Goal: Task Accomplishment & Management: Manage account settings

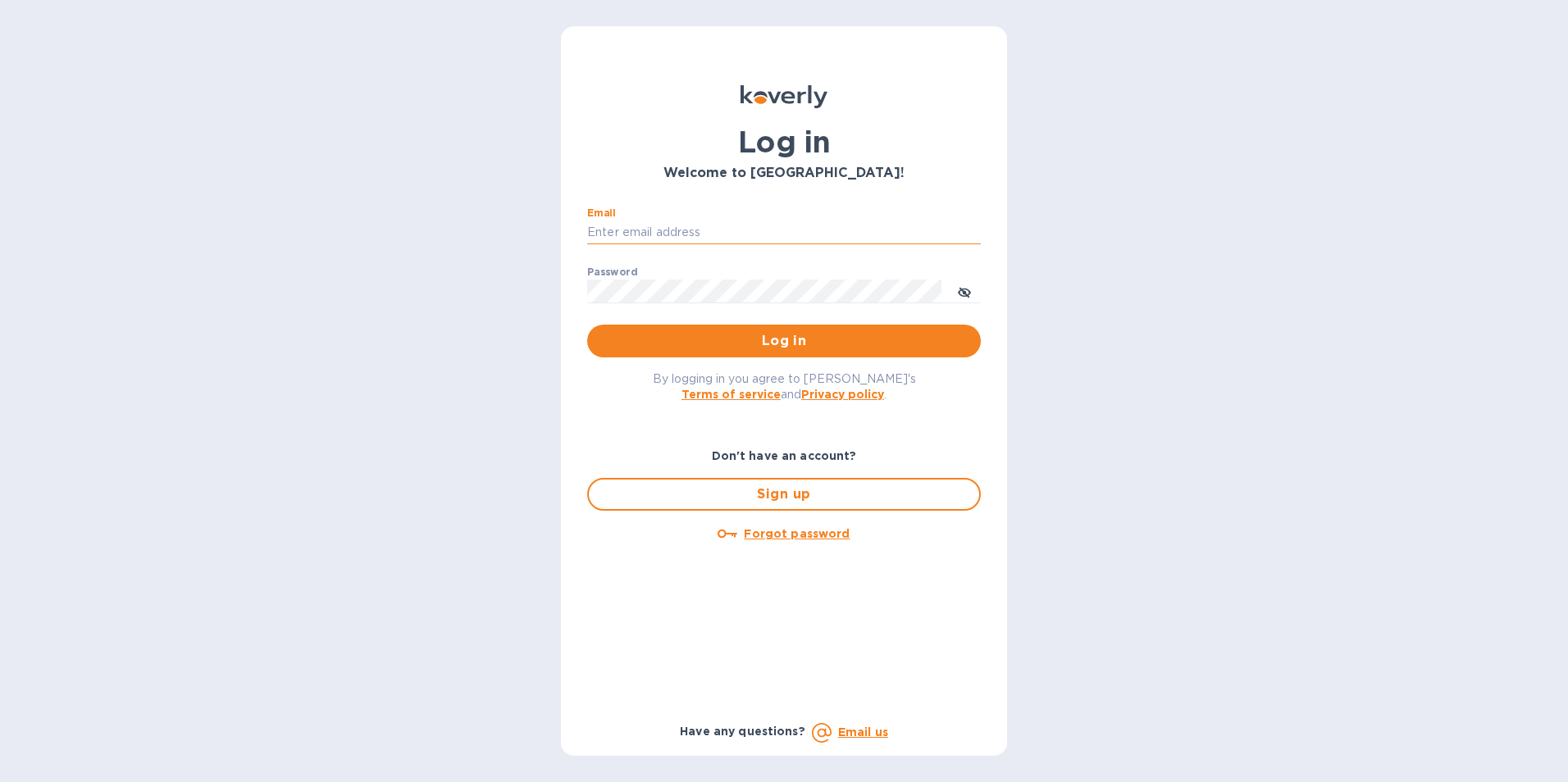
click at [699, 236] on input "Email" at bounding box center [784, 233] width 394 height 25
type input "[EMAIL_ADDRESS][DOMAIN_NAME]"
click at [962, 290] on icon "toggle password visibility" at bounding box center [964, 292] width 13 height 8
click at [678, 340] on span "Log in" at bounding box center [783, 340] width 367 height 19
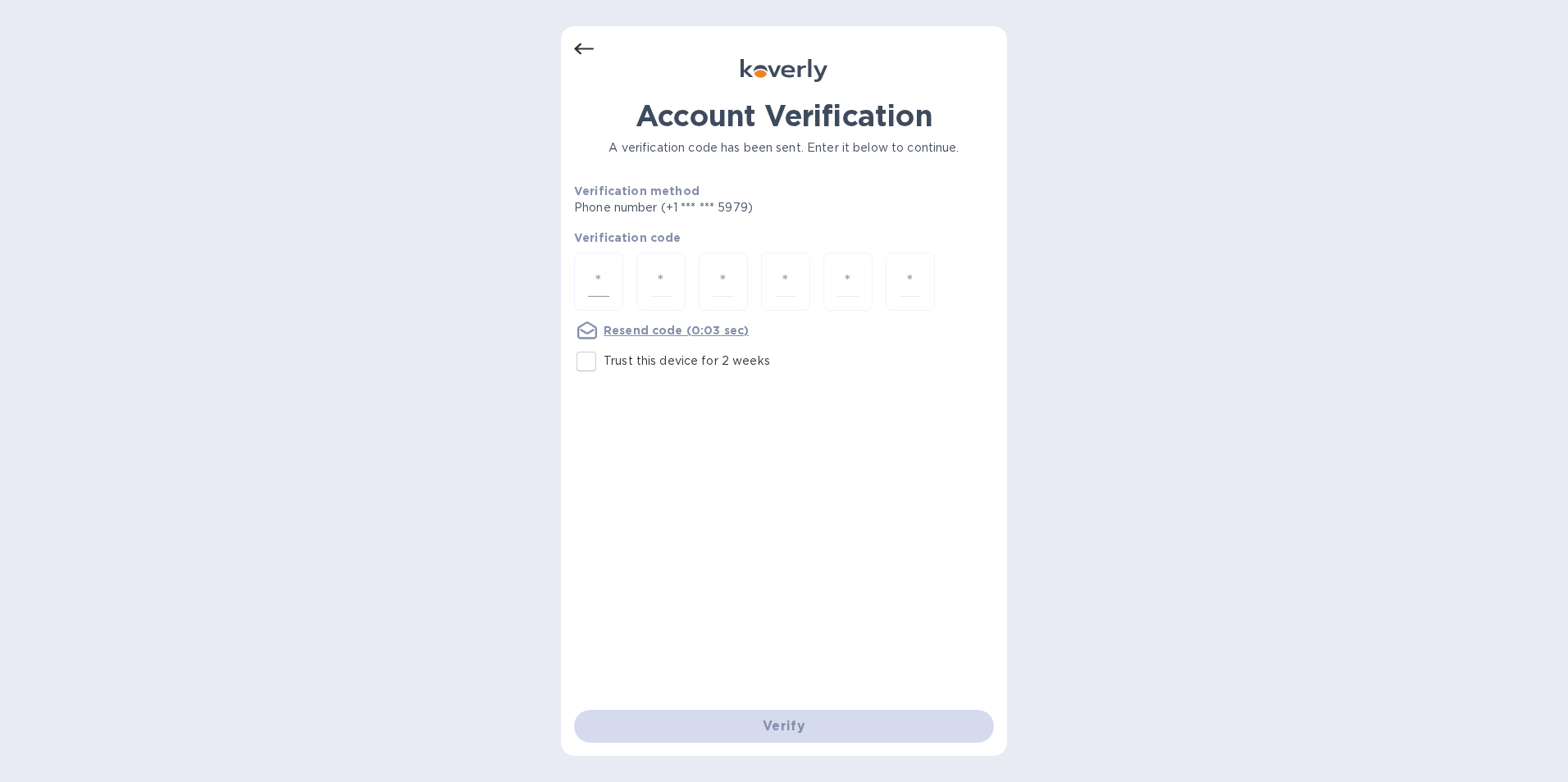
click at [601, 285] on input "number" at bounding box center [598, 281] width 21 height 31
type input "4"
type input "9"
type input "0"
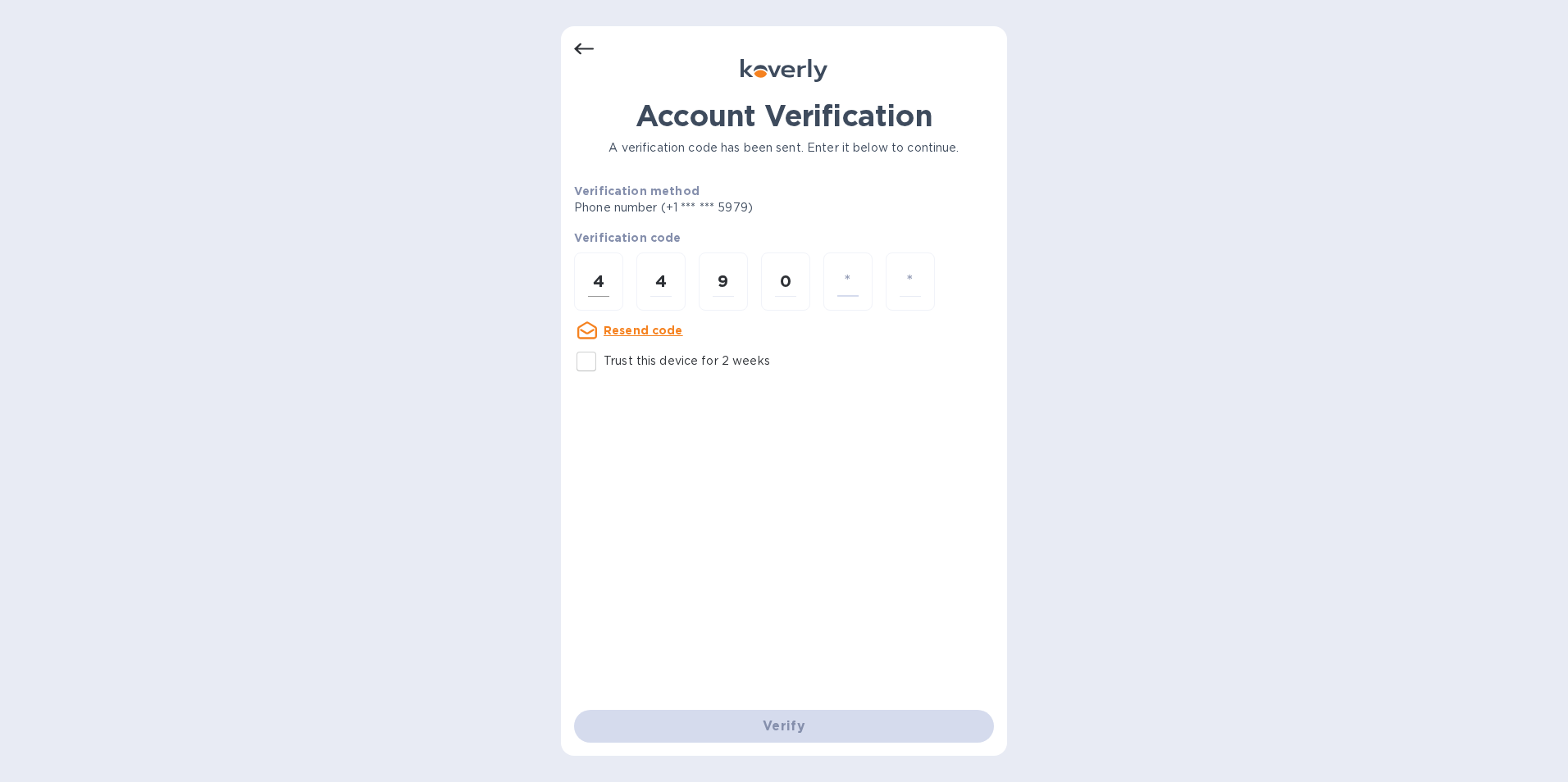
type input "3"
type input "4"
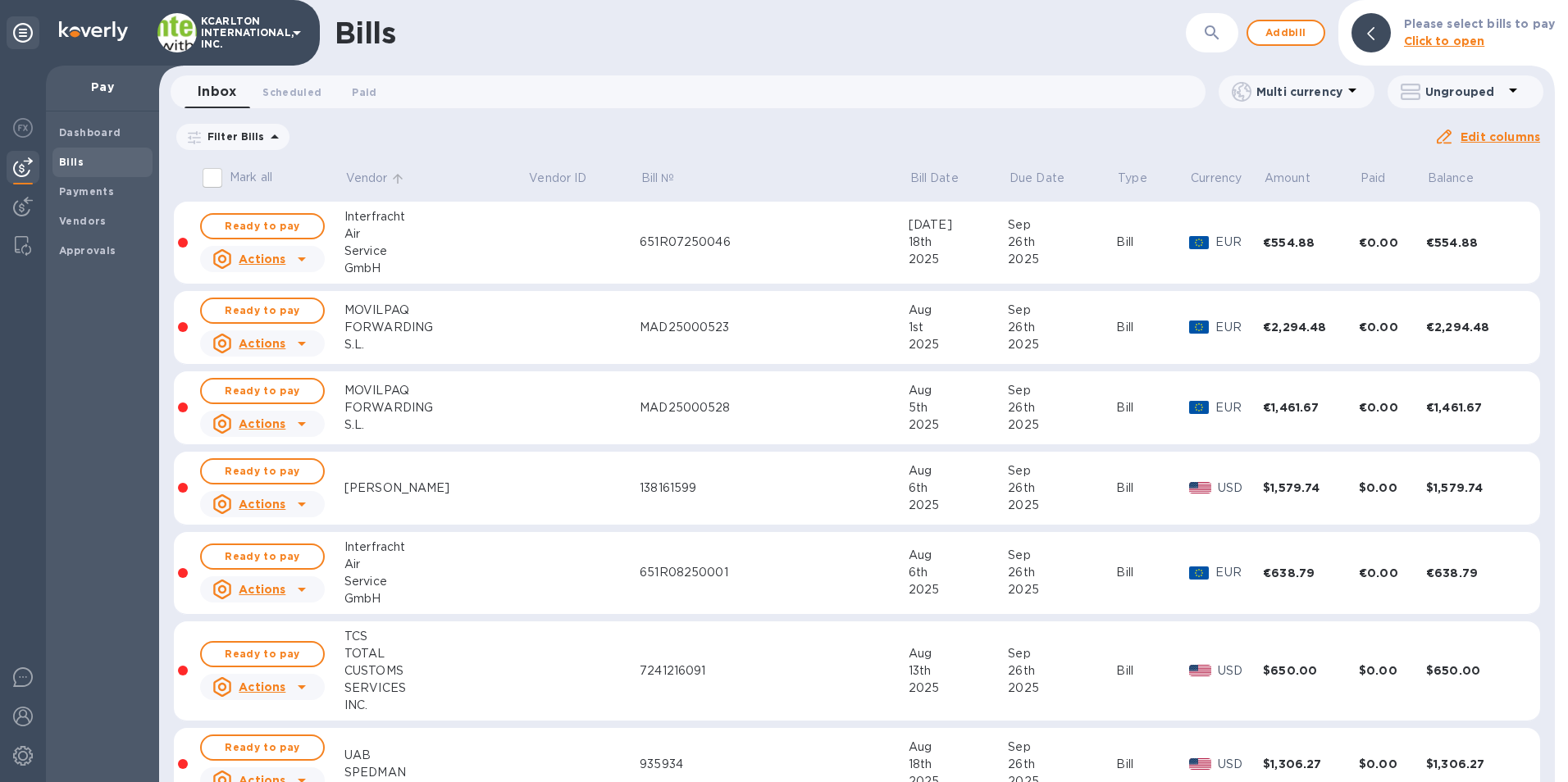
click at [374, 177] on p "Vendor" at bounding box center [366, 178] width 42 height 18
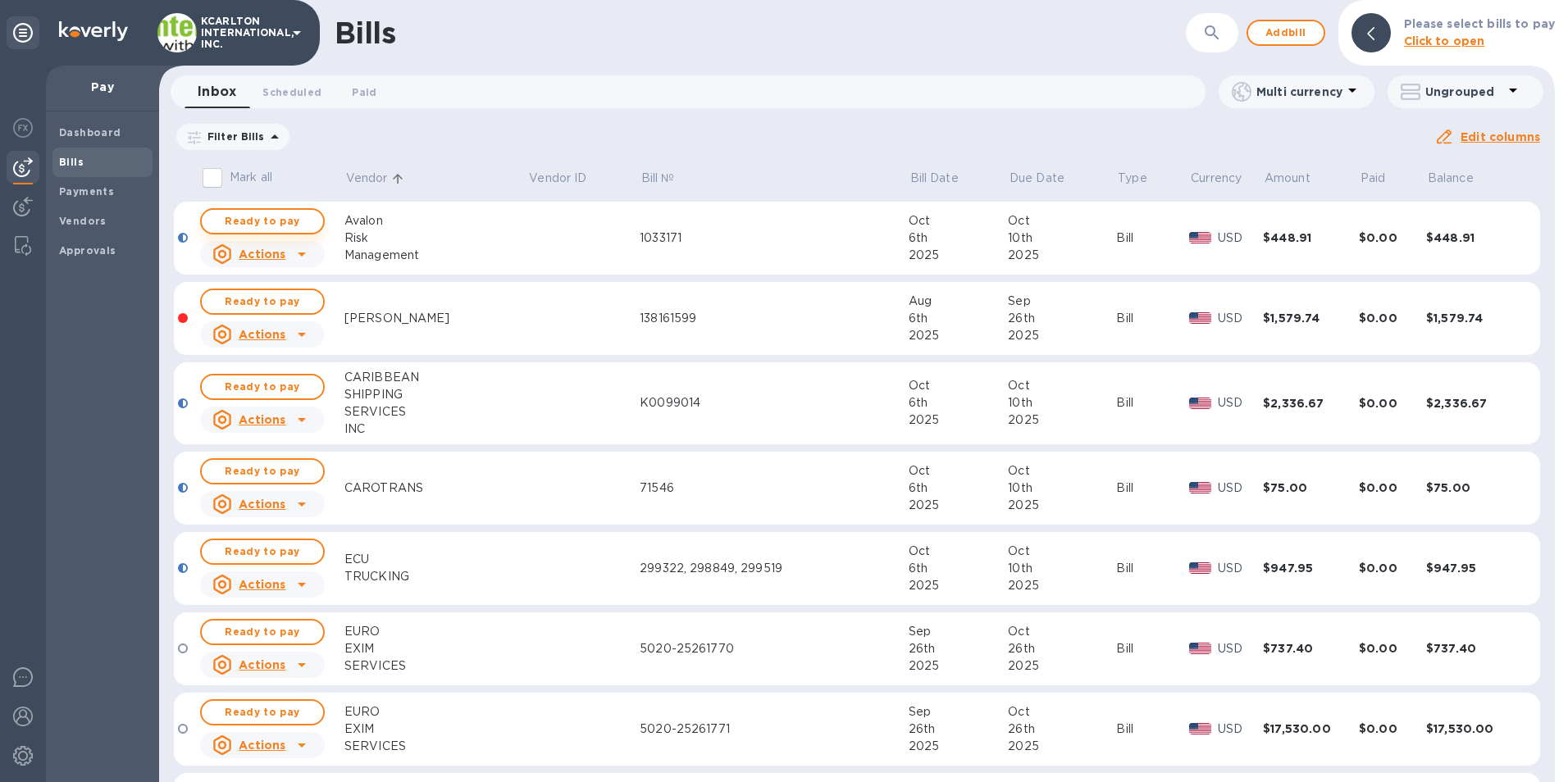
click at [274, 214] on span "Ready to pay" at bounding box center [262, 221] width 95 height 19
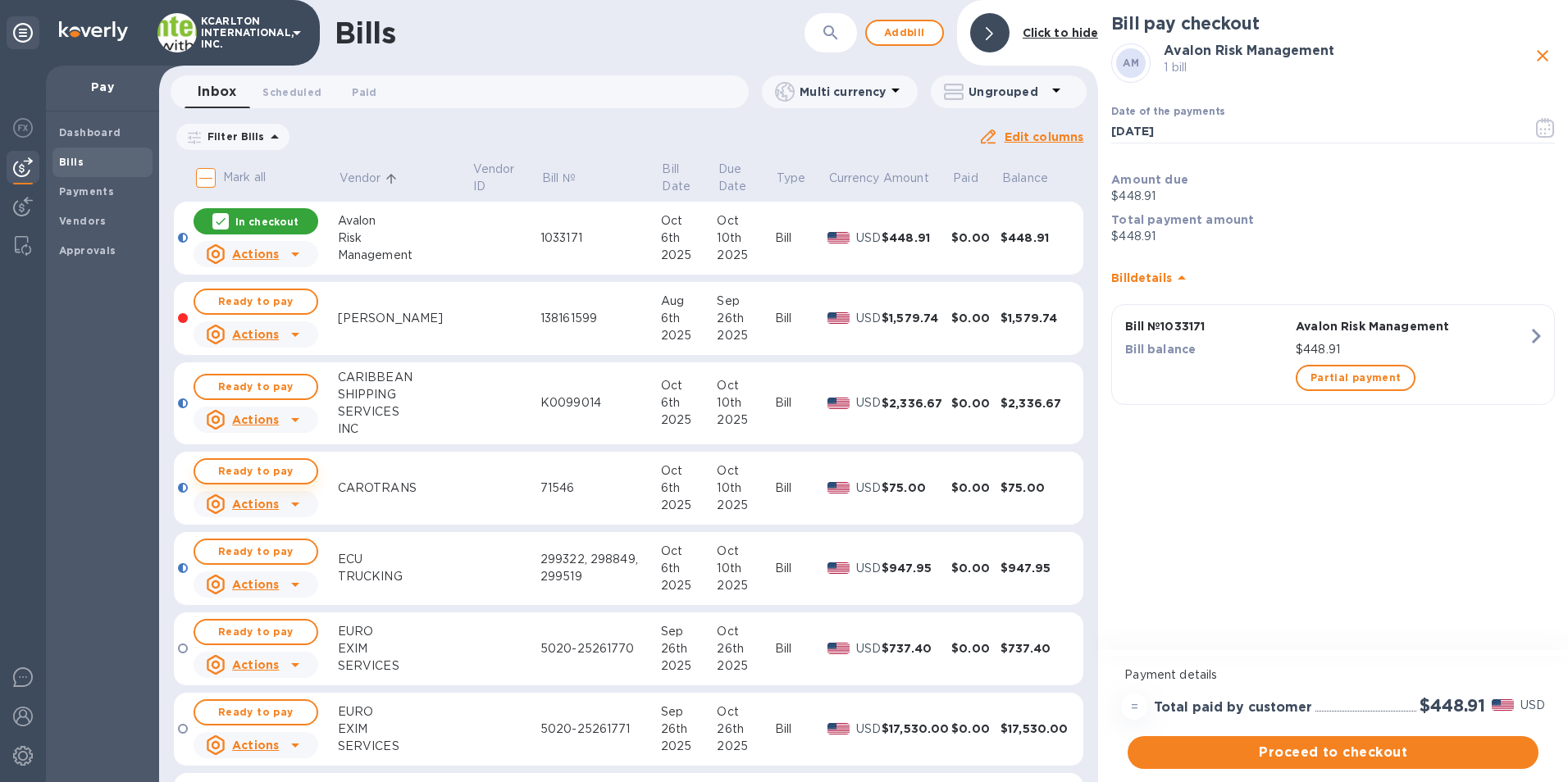
drag, startPoint x: 286, startPoint y: 472, endPoint x: 62, endPoint y: 467, distance: 224.1
click at [286, 472] on span "Ready to pay" at bounding box center [255, 470] width 95 height 19
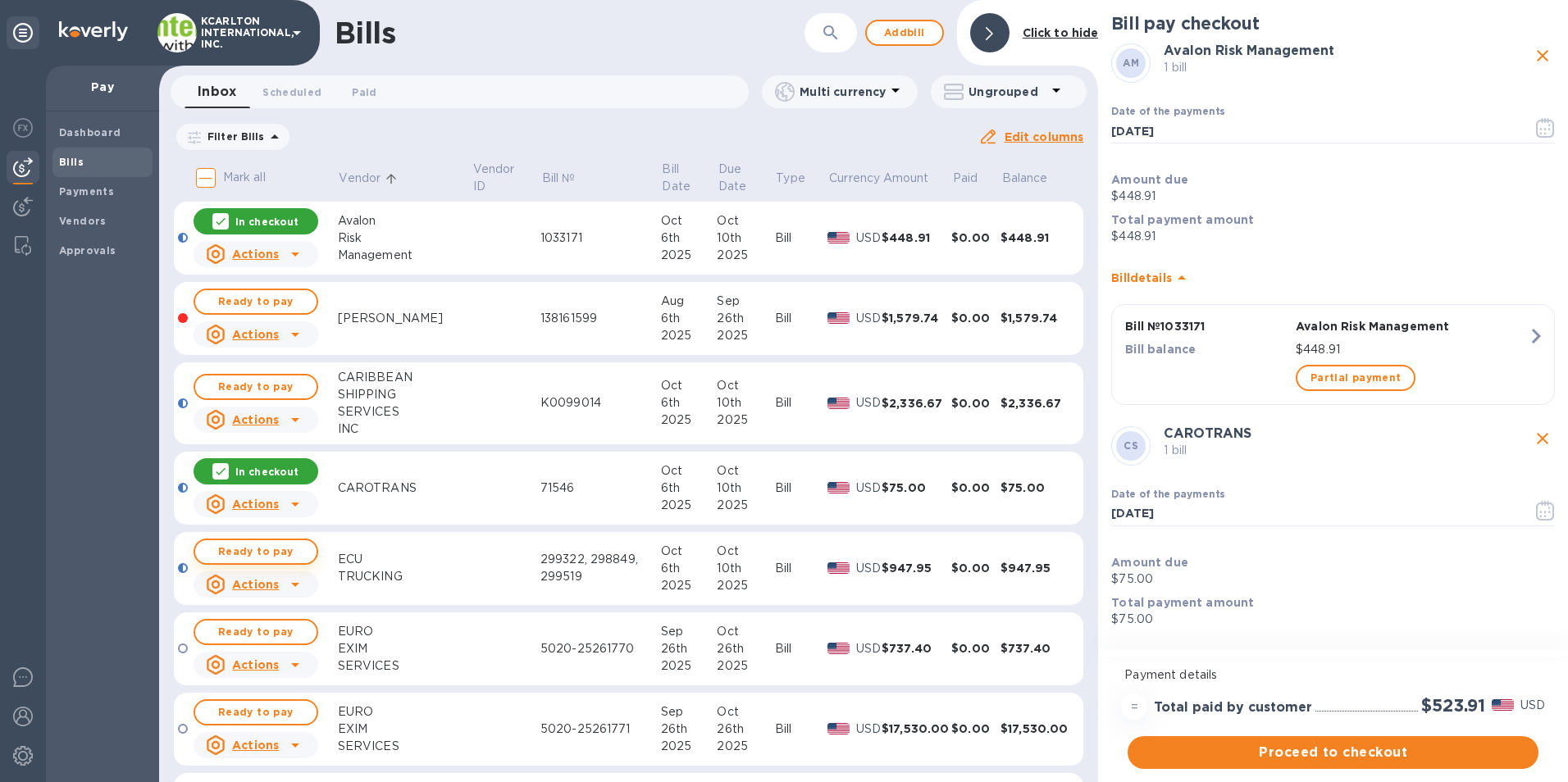
click at [301, 552] on span "Ready to pay" at bounding box center [255, 551] width 95 height 19
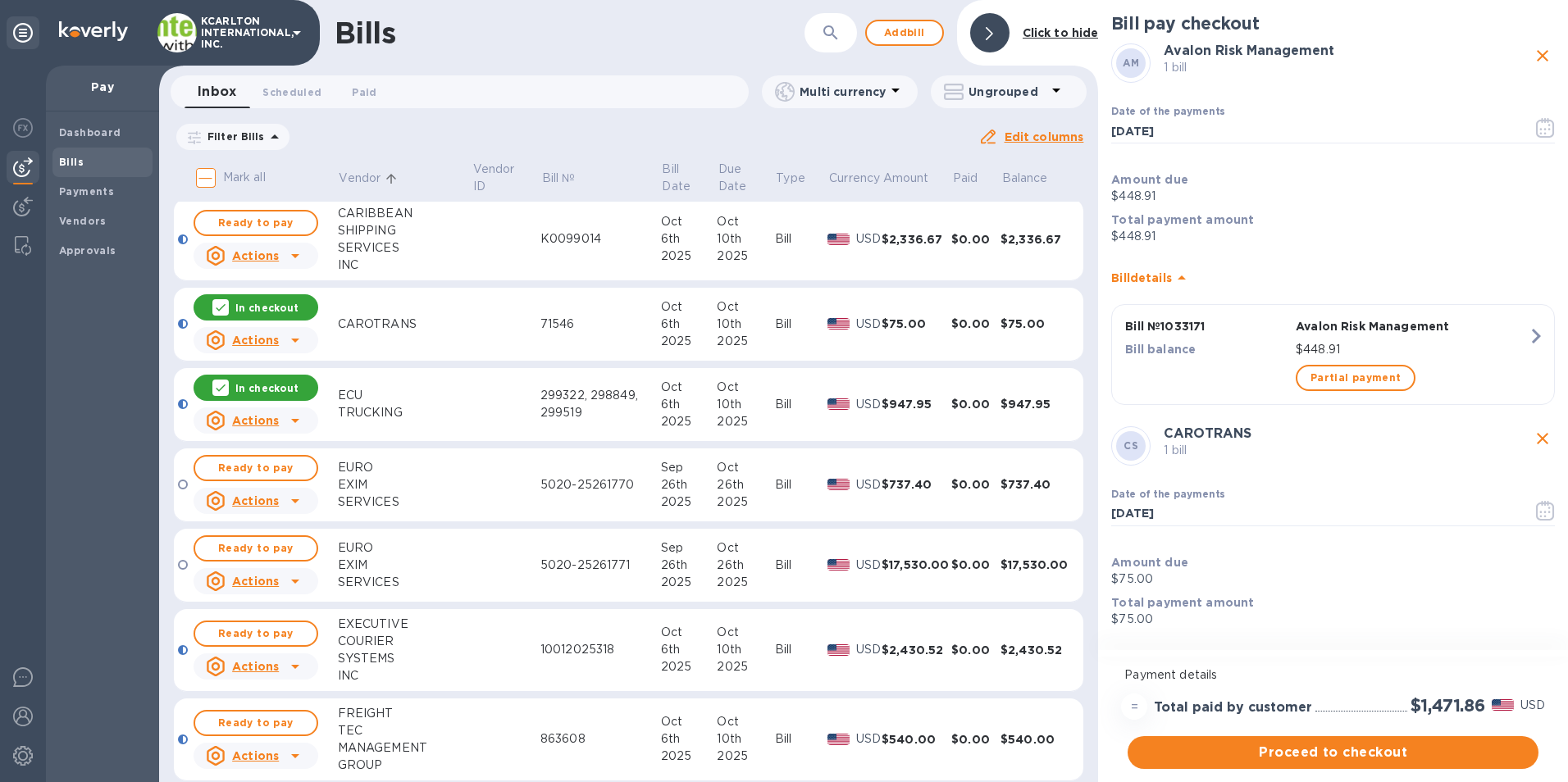
scroll to position [246, 0]
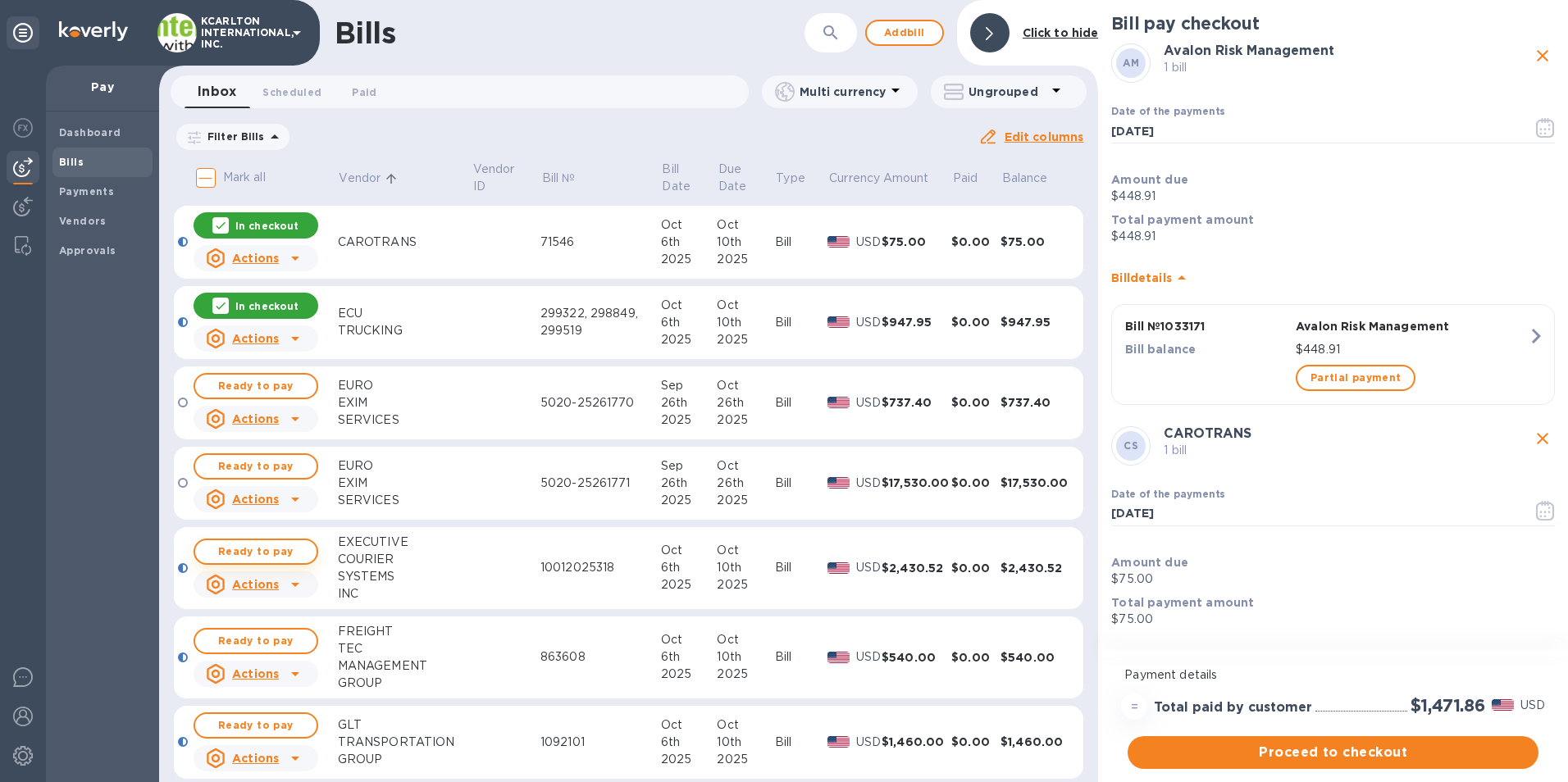
click at [300, 548] on span "Ready to pay" at bounding box center [255, 551] width 95 height 19
drag, startPoint x: 285, startPoint y: 643, endPoint x: 732, endPoint y: 314, distance: 555.0
click at [285, 643] on span "Ready to pay" at bounding box center [255, 641] width 95 height 19
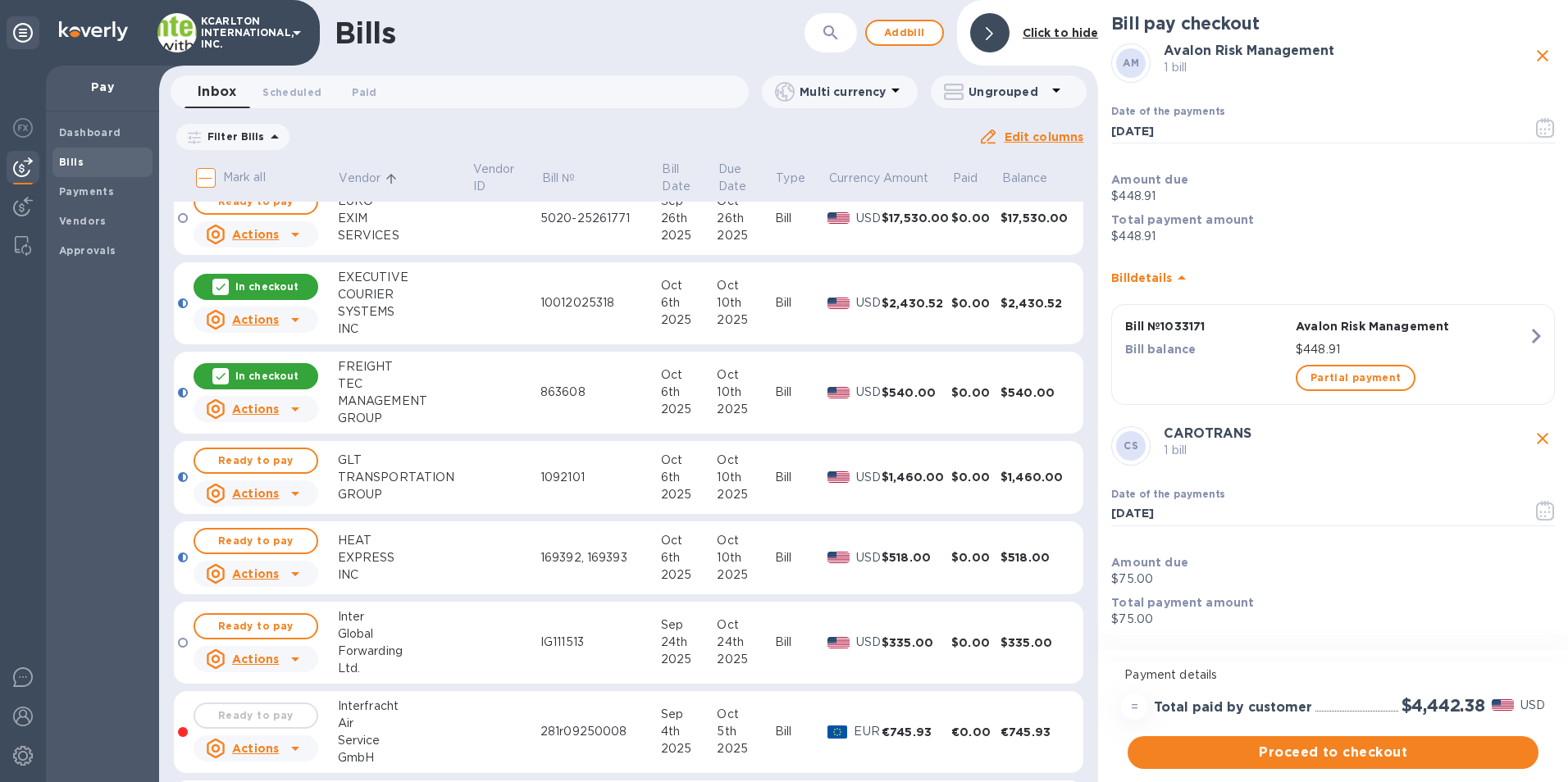
scroll to position [574, 0]
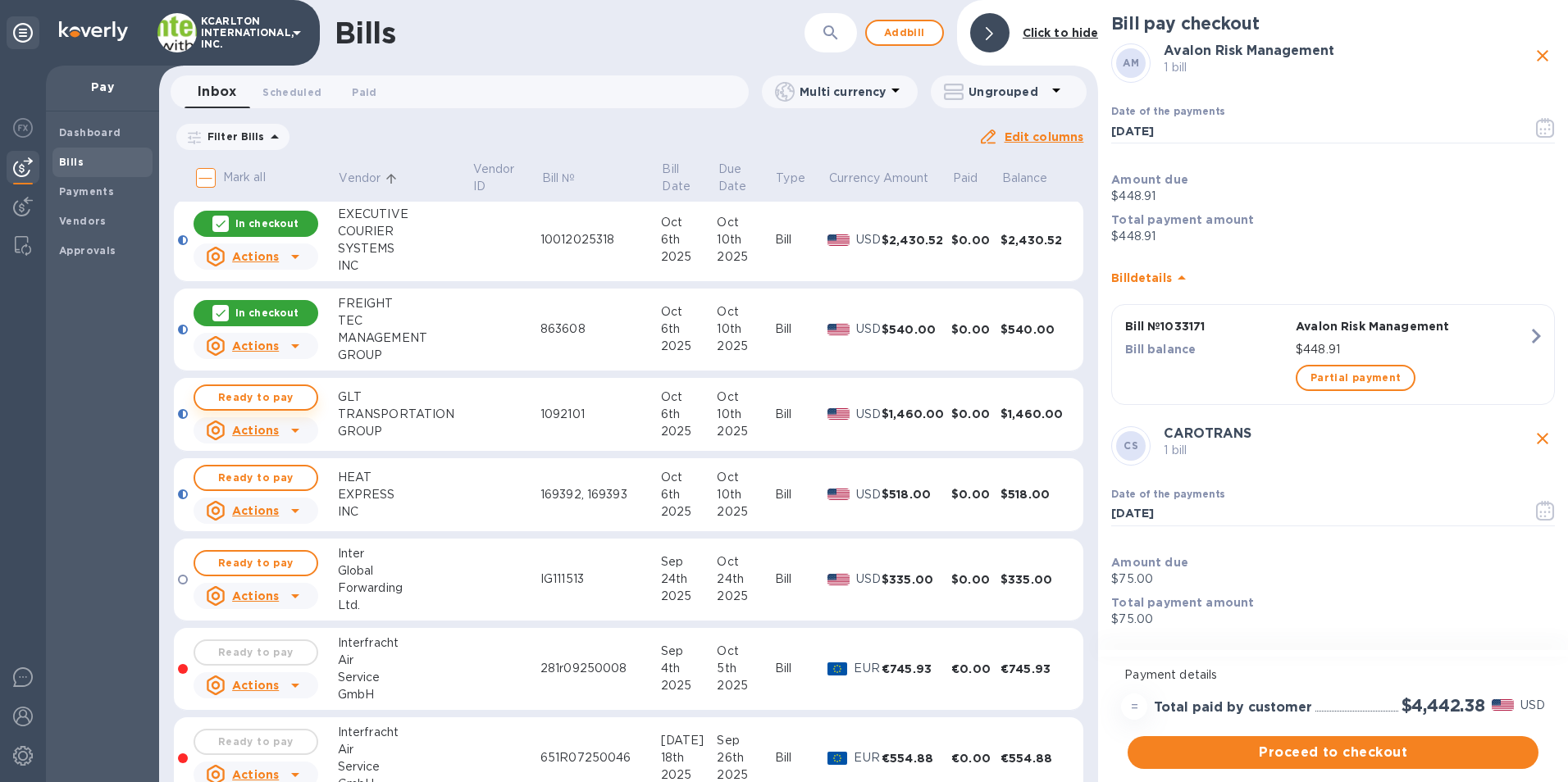
click at [285, 397] on span "Ready to pay" at bounding box center [255, 397] width 95 height 19
click at [263, 483] on span "Ready to pay" at bounding box center [255, 477] width 95 height 19
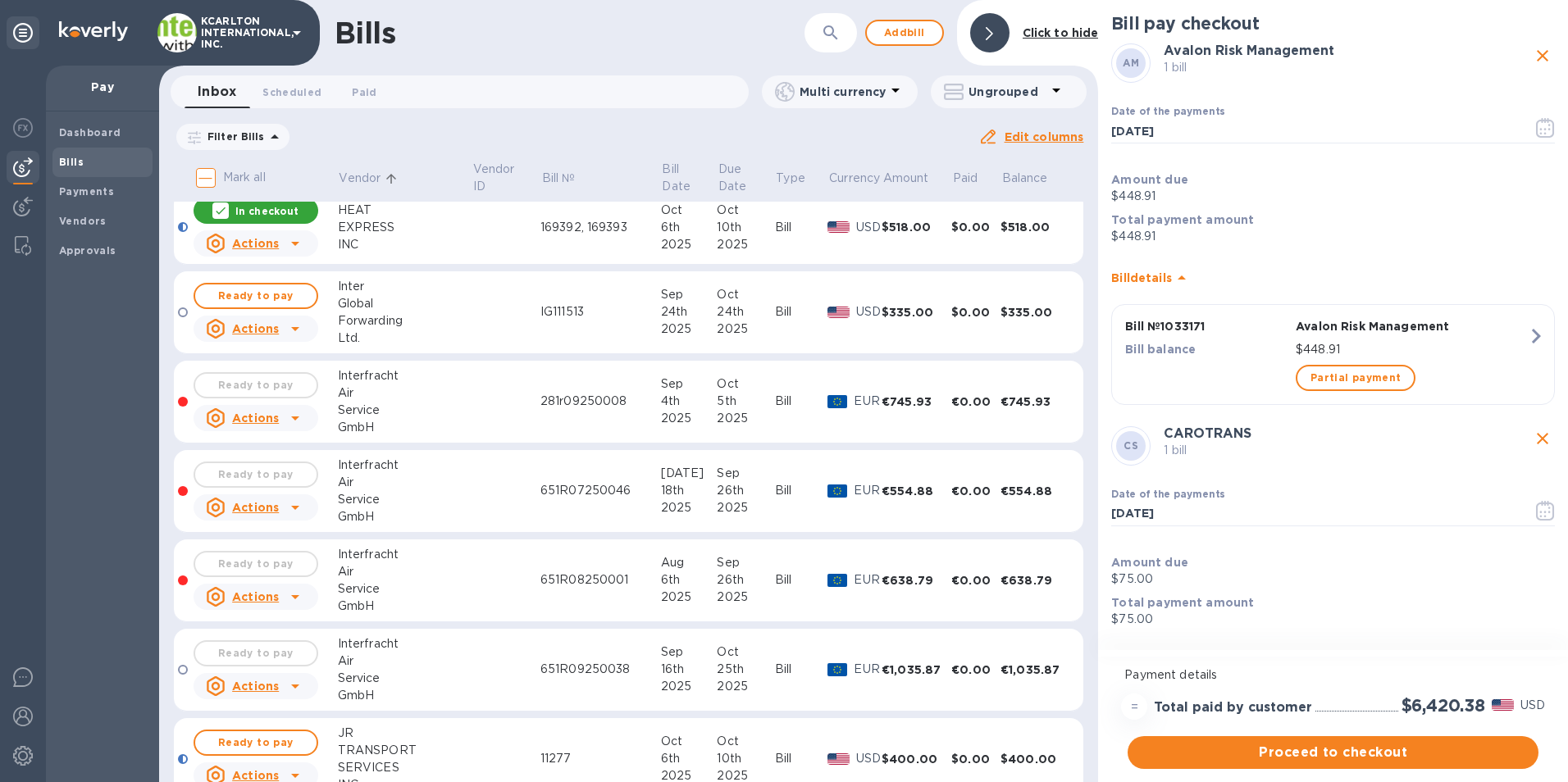
scroll to position [984, 0]
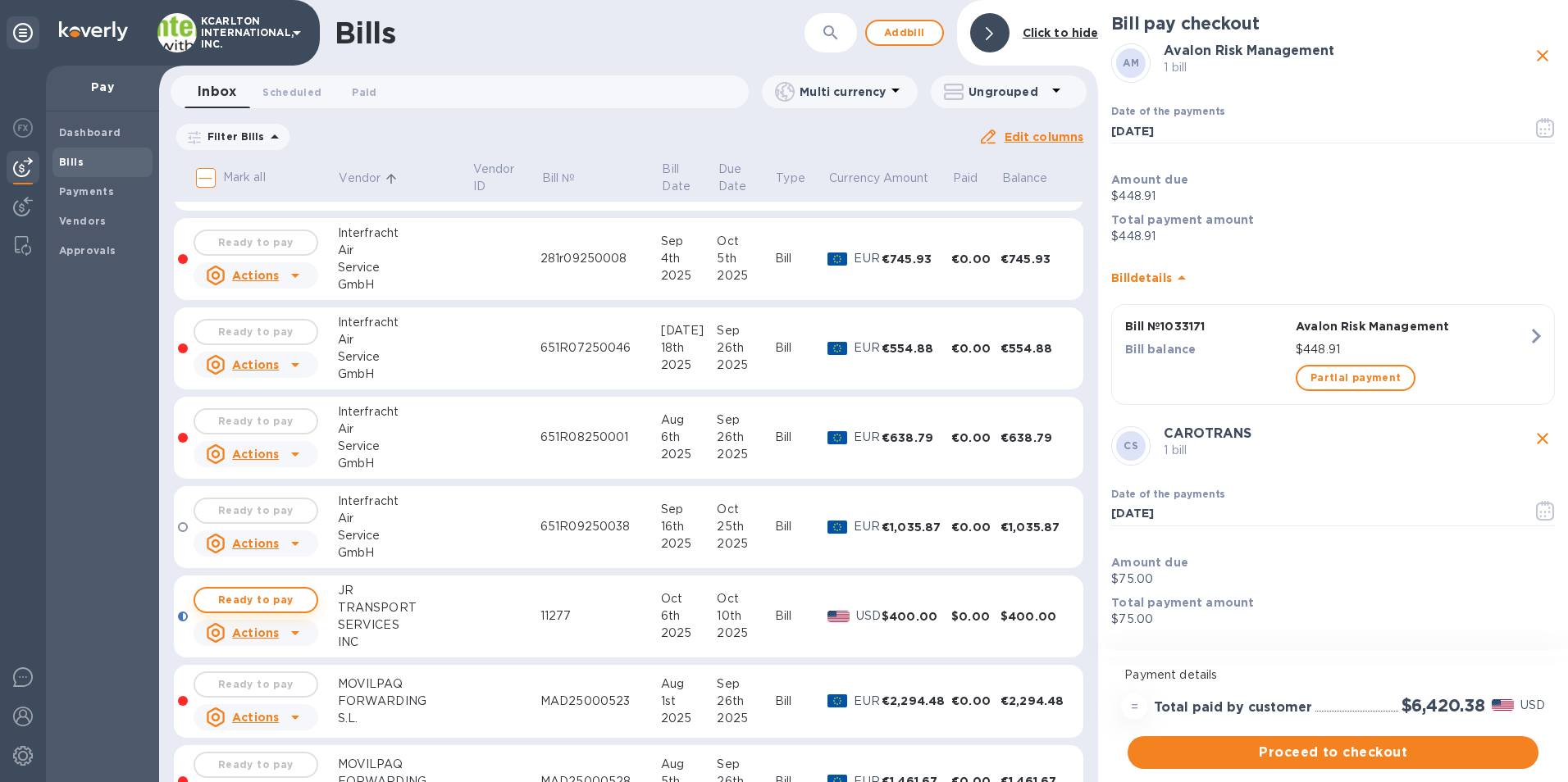
click at [282, 605] on span "Ready to pay" at bounding box center [255, 599] width 95 height 19
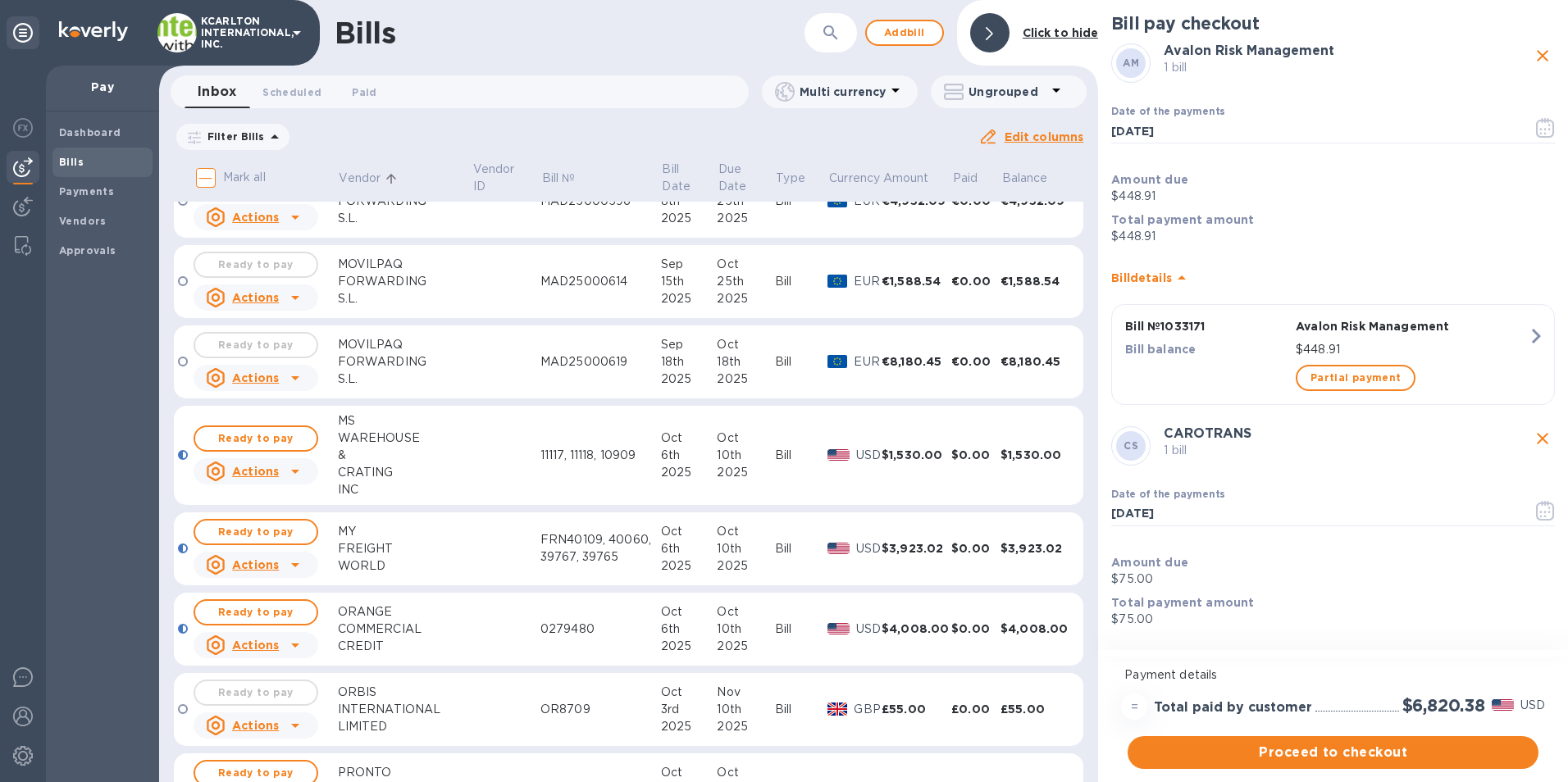
scroll to position [1803, 0]
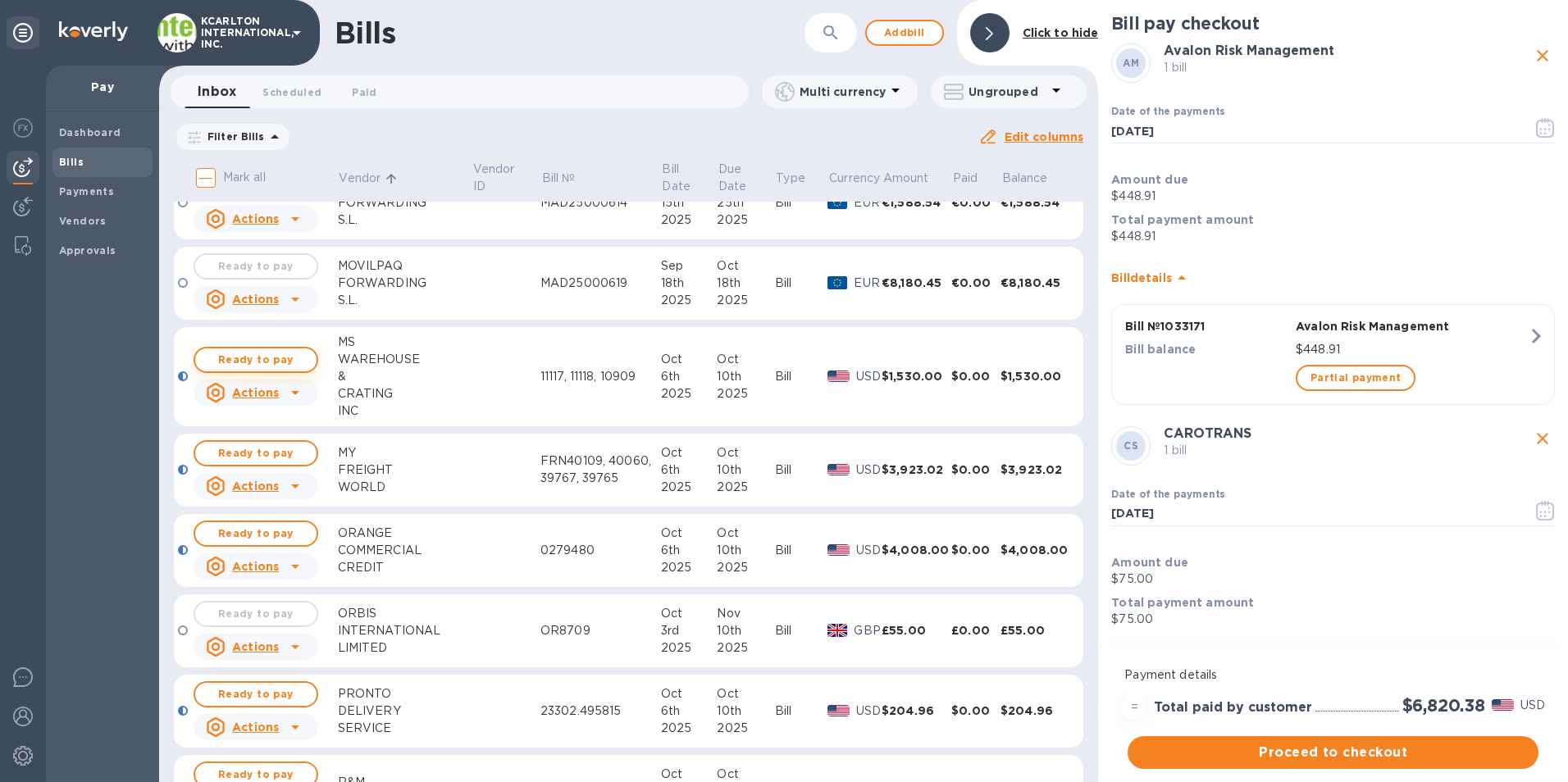
click at [239, 359] on span "Ready to pay" at bounding box center [255, 360] width 95 height 19
click at [272, 447] on span "Ready to pay" at bounding box center [255, 453] width 95 height 19
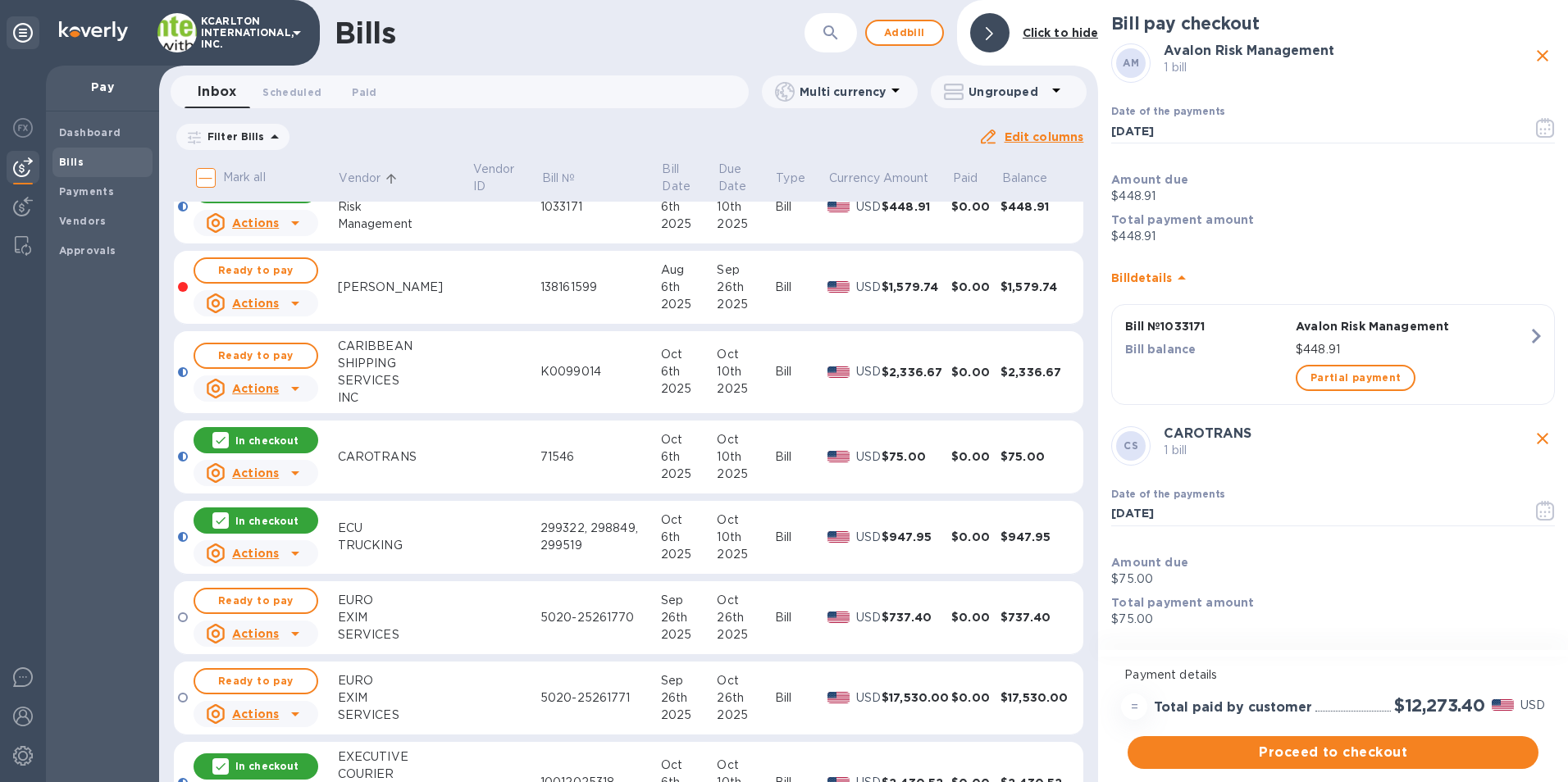
scroll to position [0, 0]
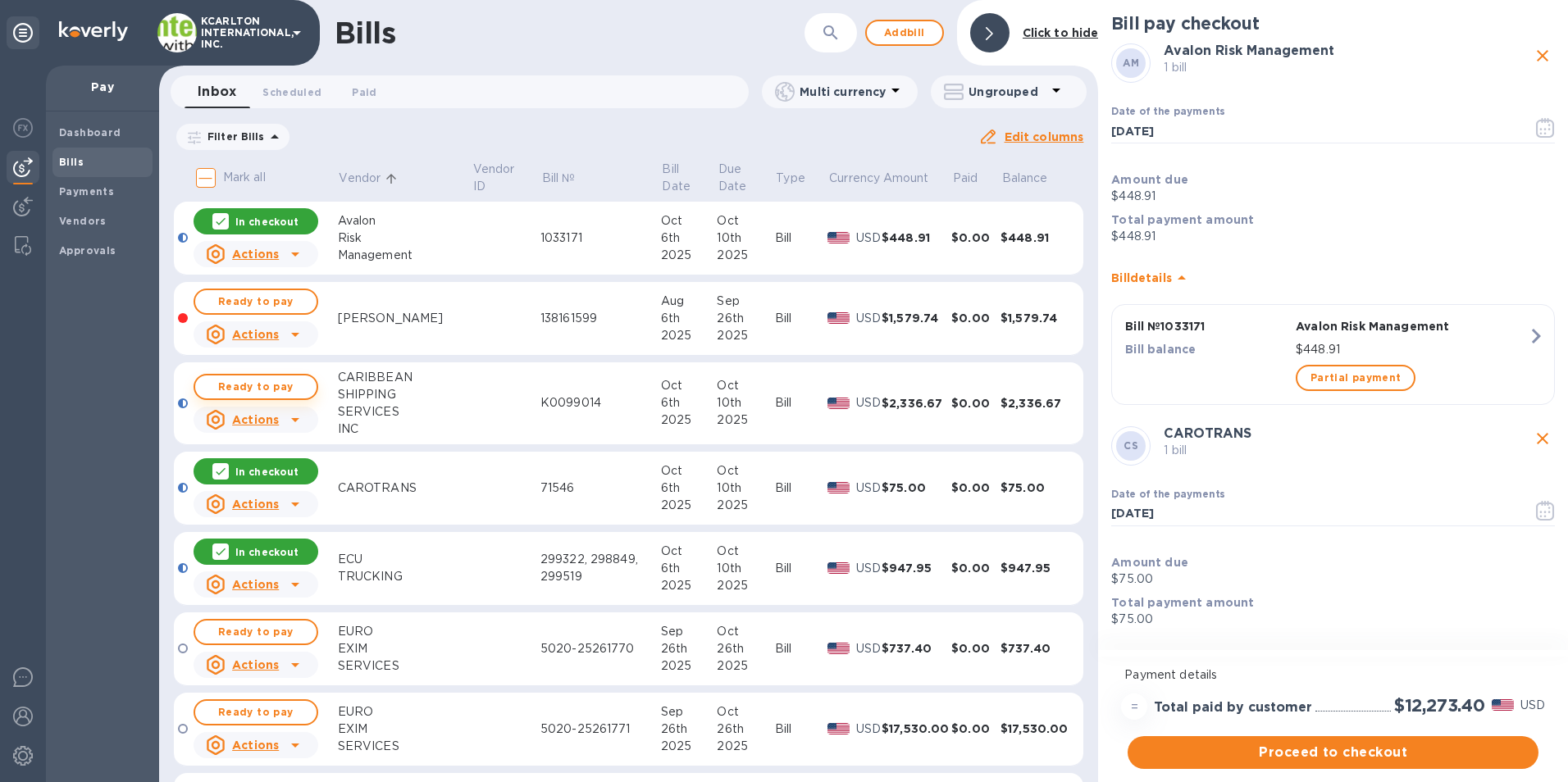
click at [263, 379] on span "Ready to pay" at bounding box center [255, 386] width 95 height 19
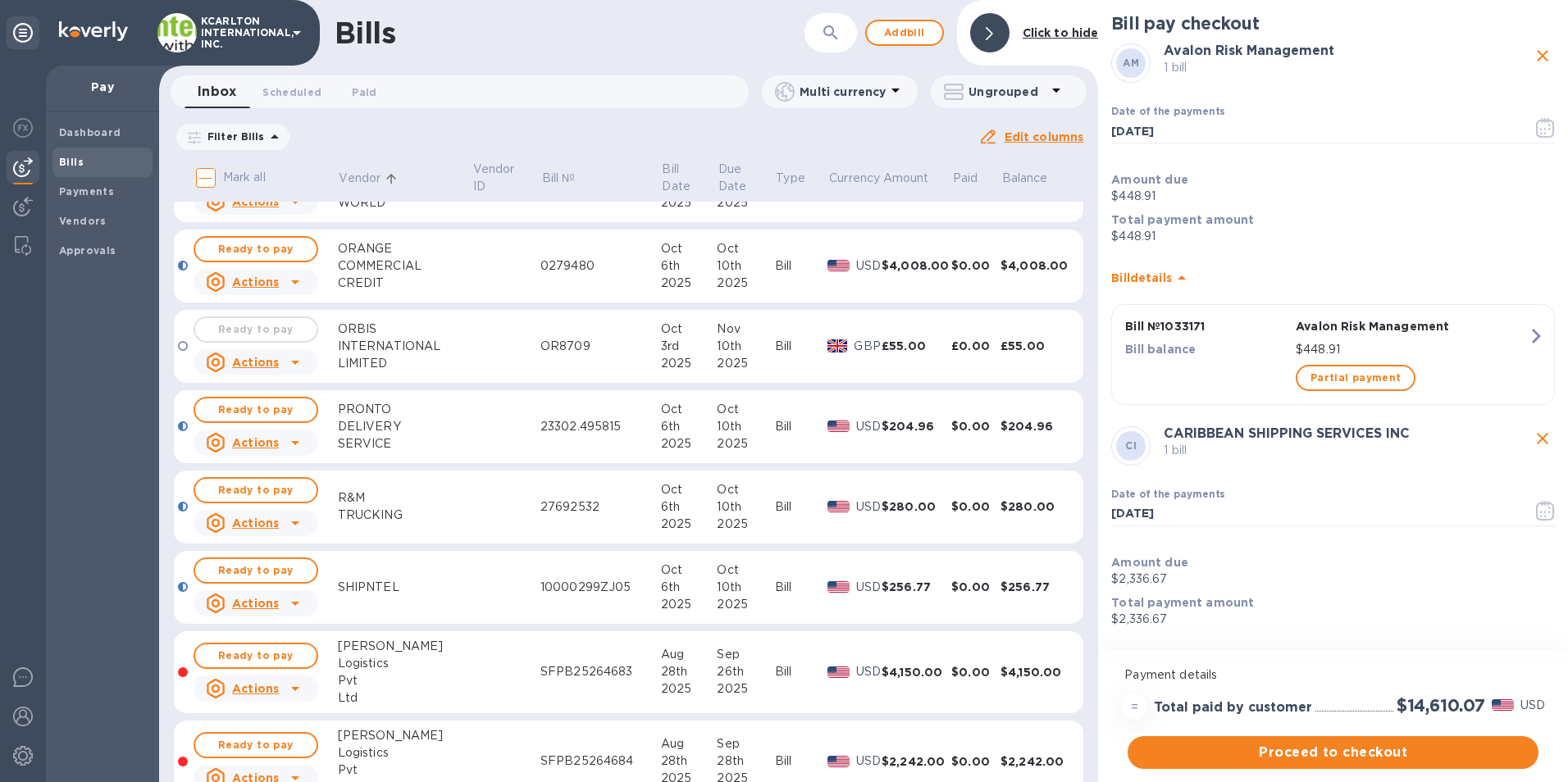
scroll to position [2049, 0]
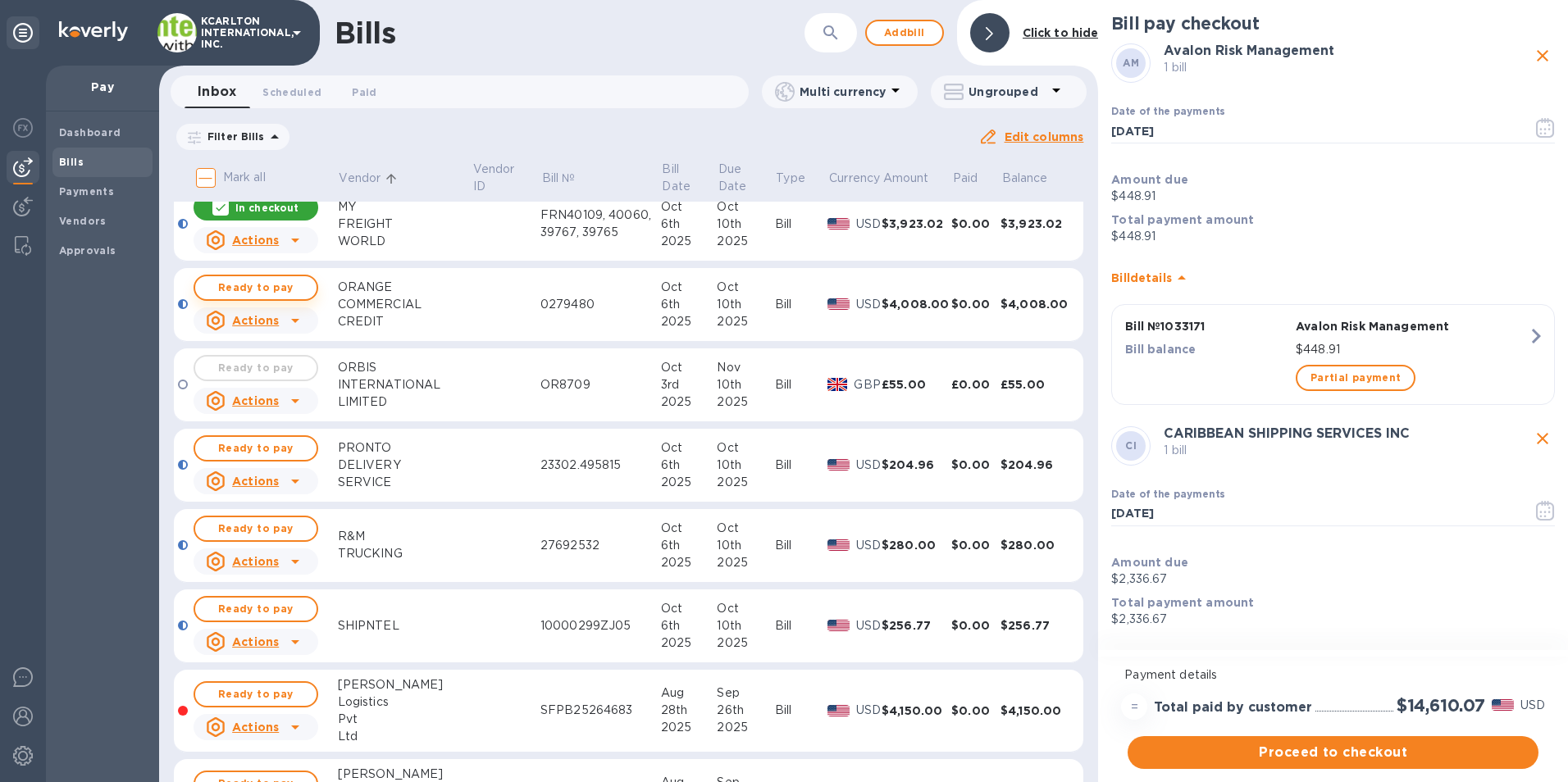
click at [230, 292] on span "Ready to pay" at bounding box center [255, 287] width 95 height 19
click at [279, 453] on span "Ready to pay" at bounding box center [255, 447] width 95 height 19
click at [280, 522] on span "Ready to pay" at bounding box center [255, 528] width 95 height 19
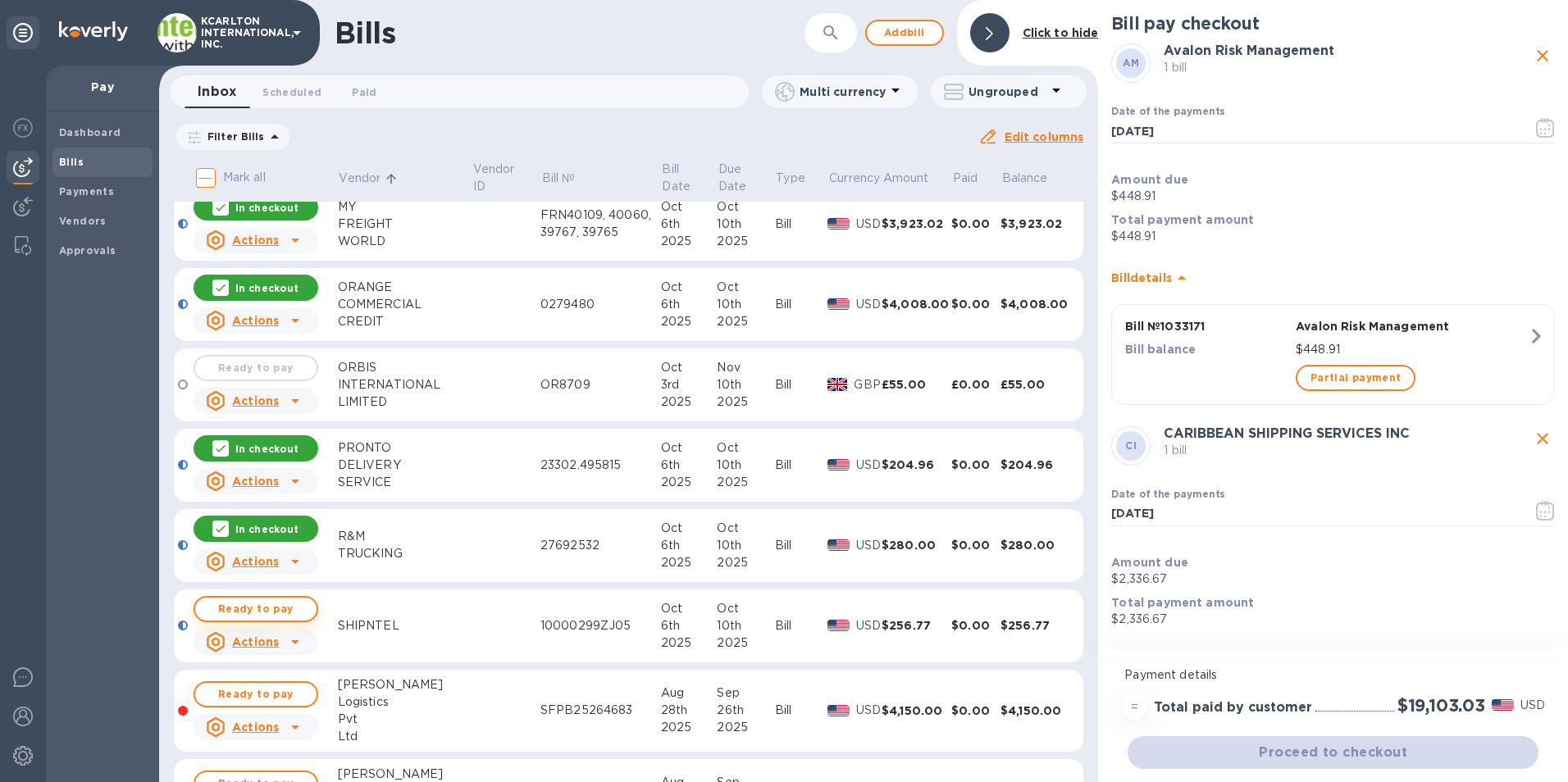
click at [300, 607] on span "Ready to pay" at bounding box center [255, 608] width 95 height 19
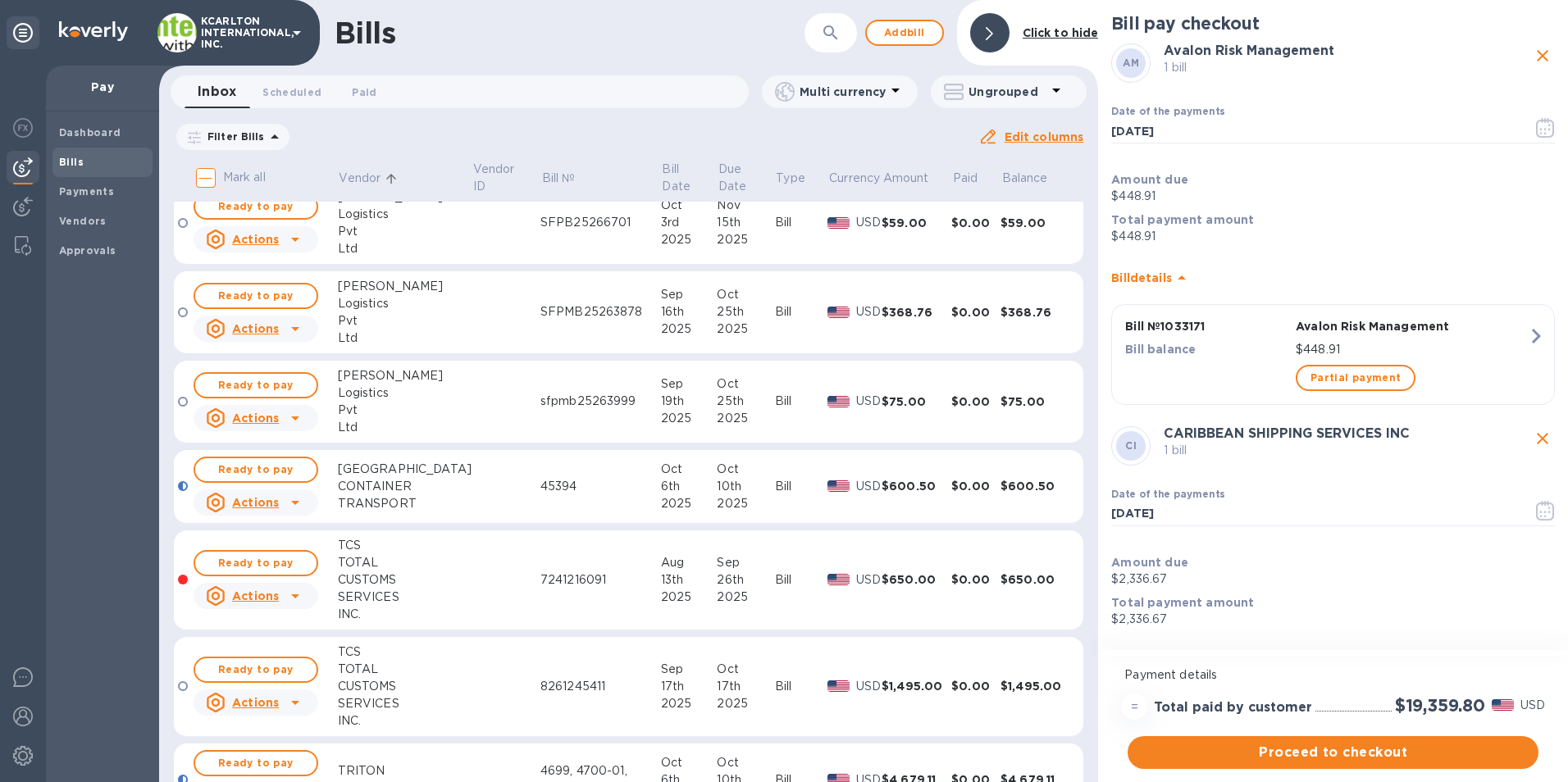
scroll to position [2951, 0]
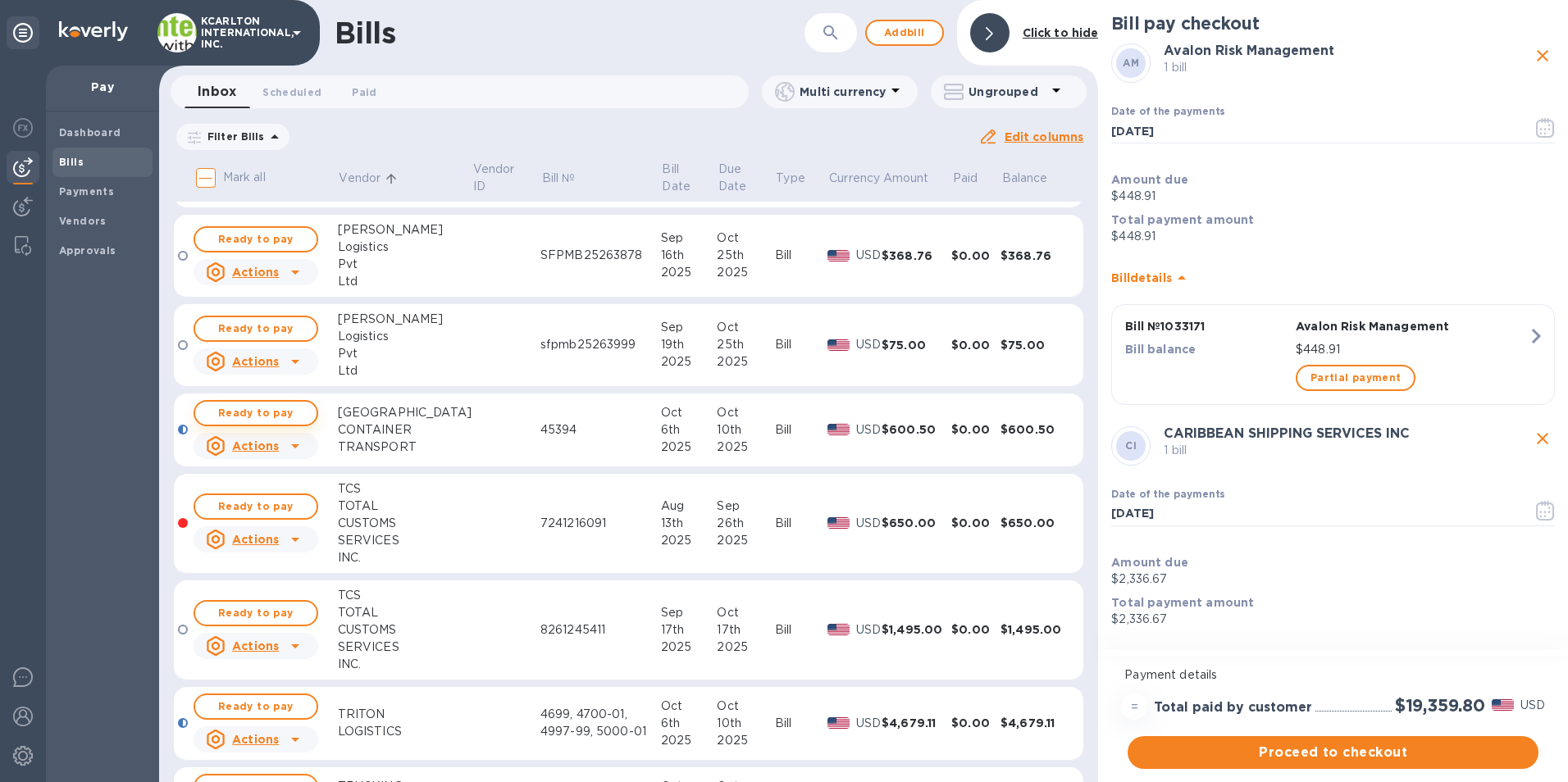
click at [245, 411] on span "Ready to pay" at bounding box center [255, 412] width 95 height 19
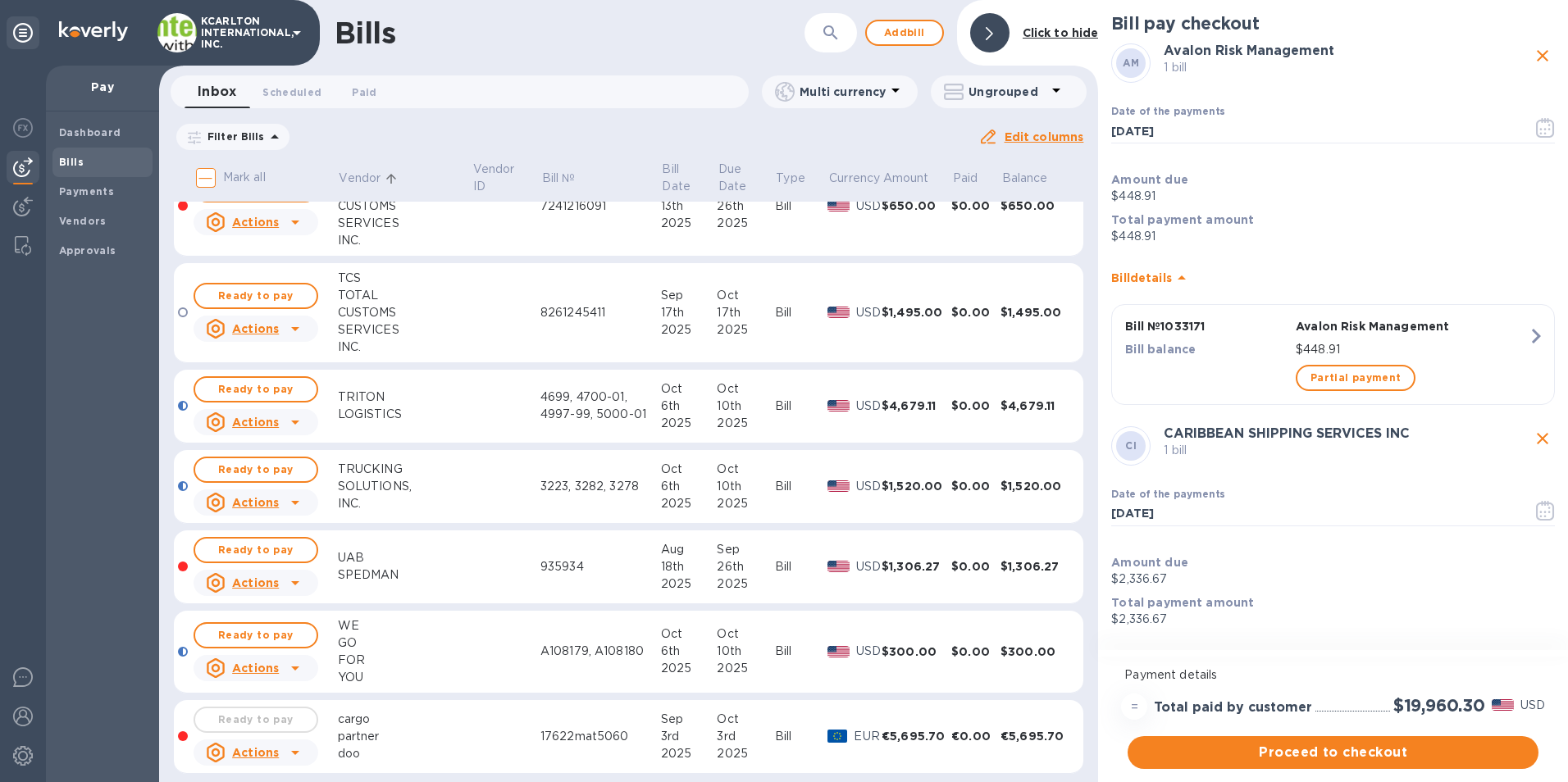
scroll to position [3279, 0]
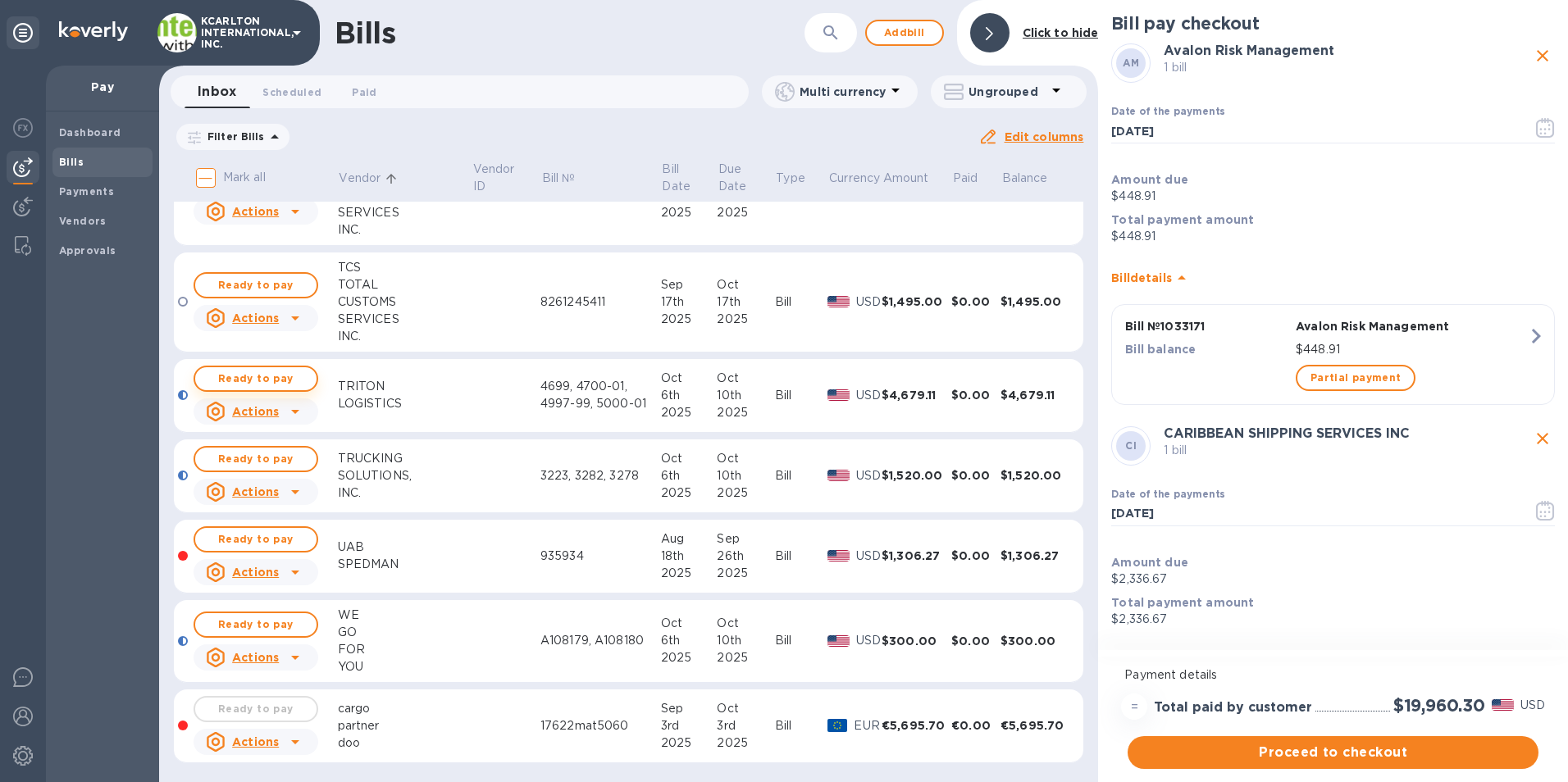
click at [293, 384] on span "Ready to pay" at bounding box center [255, 378] width 95 height 19
click at [223, 458] on span "Ready to pay" at bounding box center [255, 458] width 95 height 19
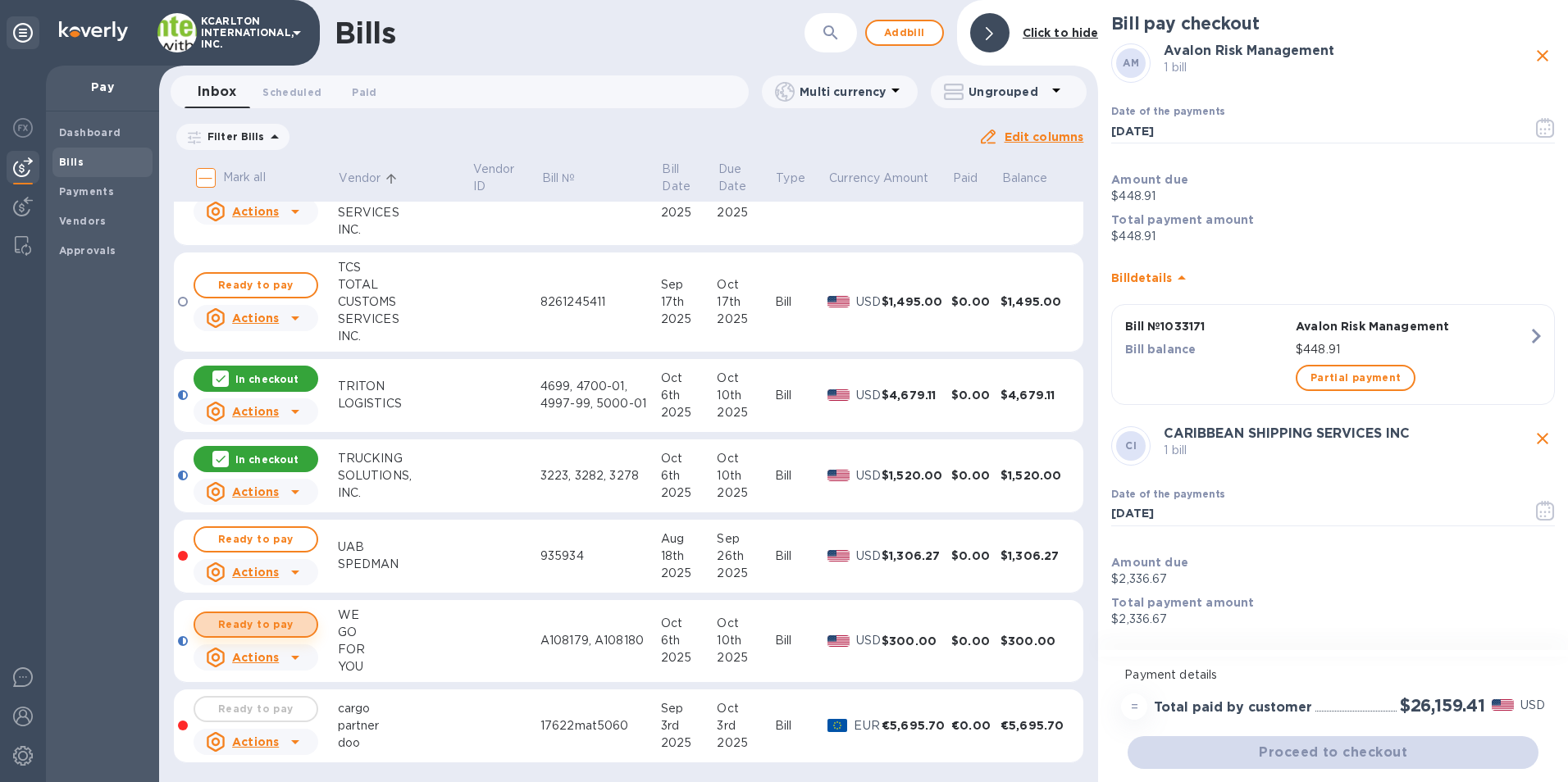
click at [264, 624] on span "Ready to pay" at bounding box center [255, 624] width 95 height 19
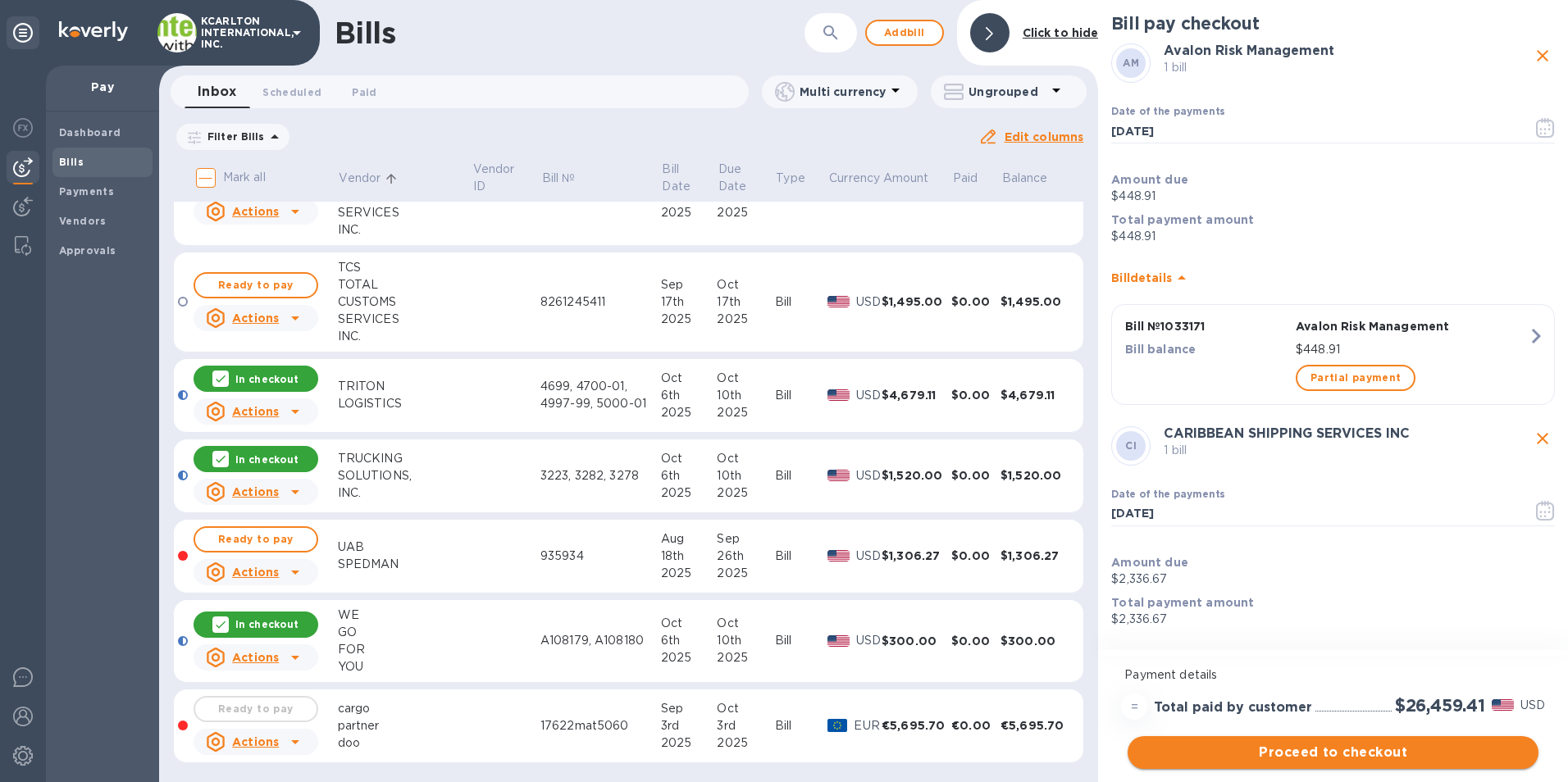
click at [1235, 751] on span "Proceed to checkout" at bounding box center [1333, 751] width 385 height 19
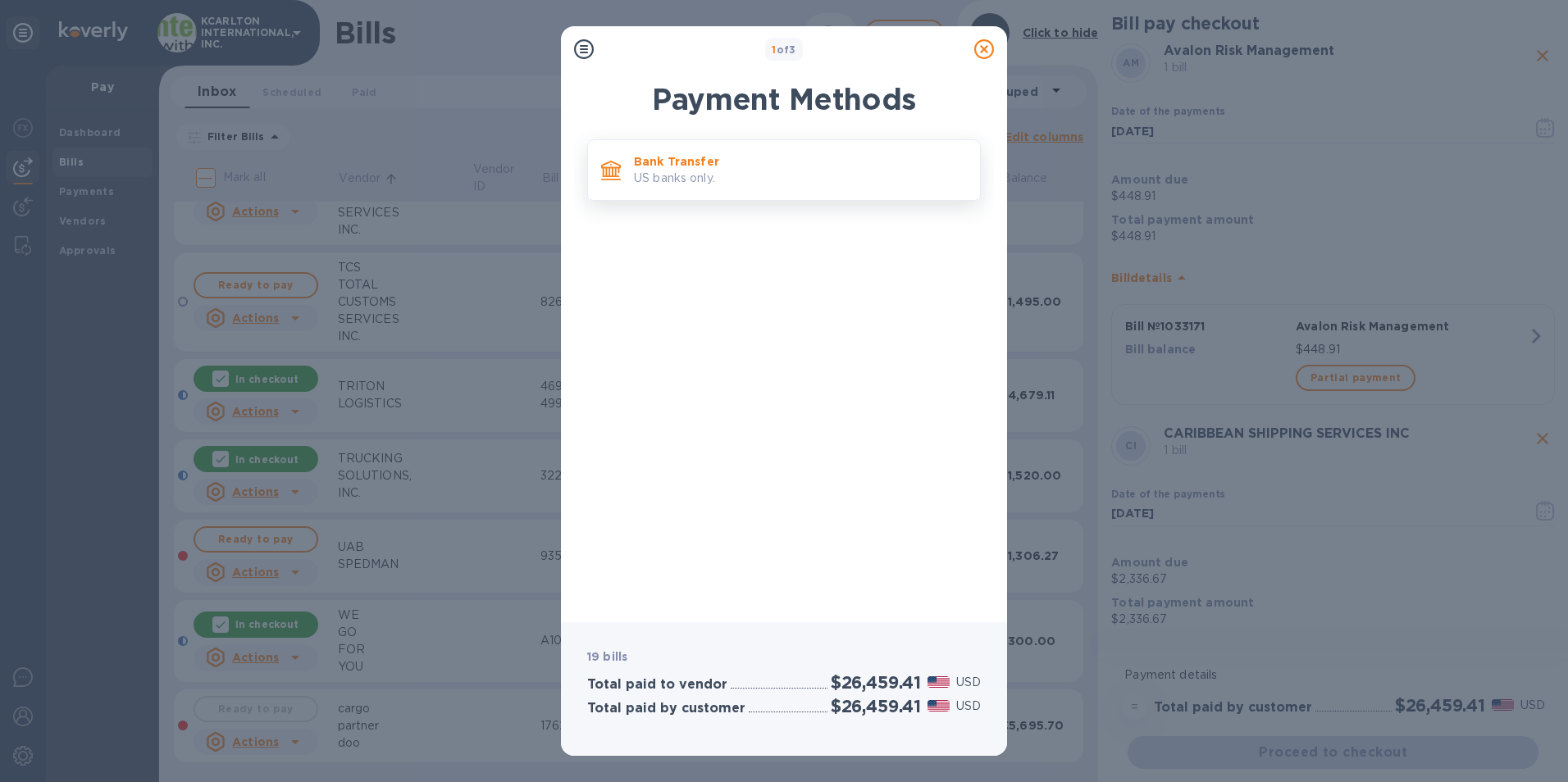
click at [677, 165] on p "Bank Transfer" at bounding box center [801, 162] width 333 height 17
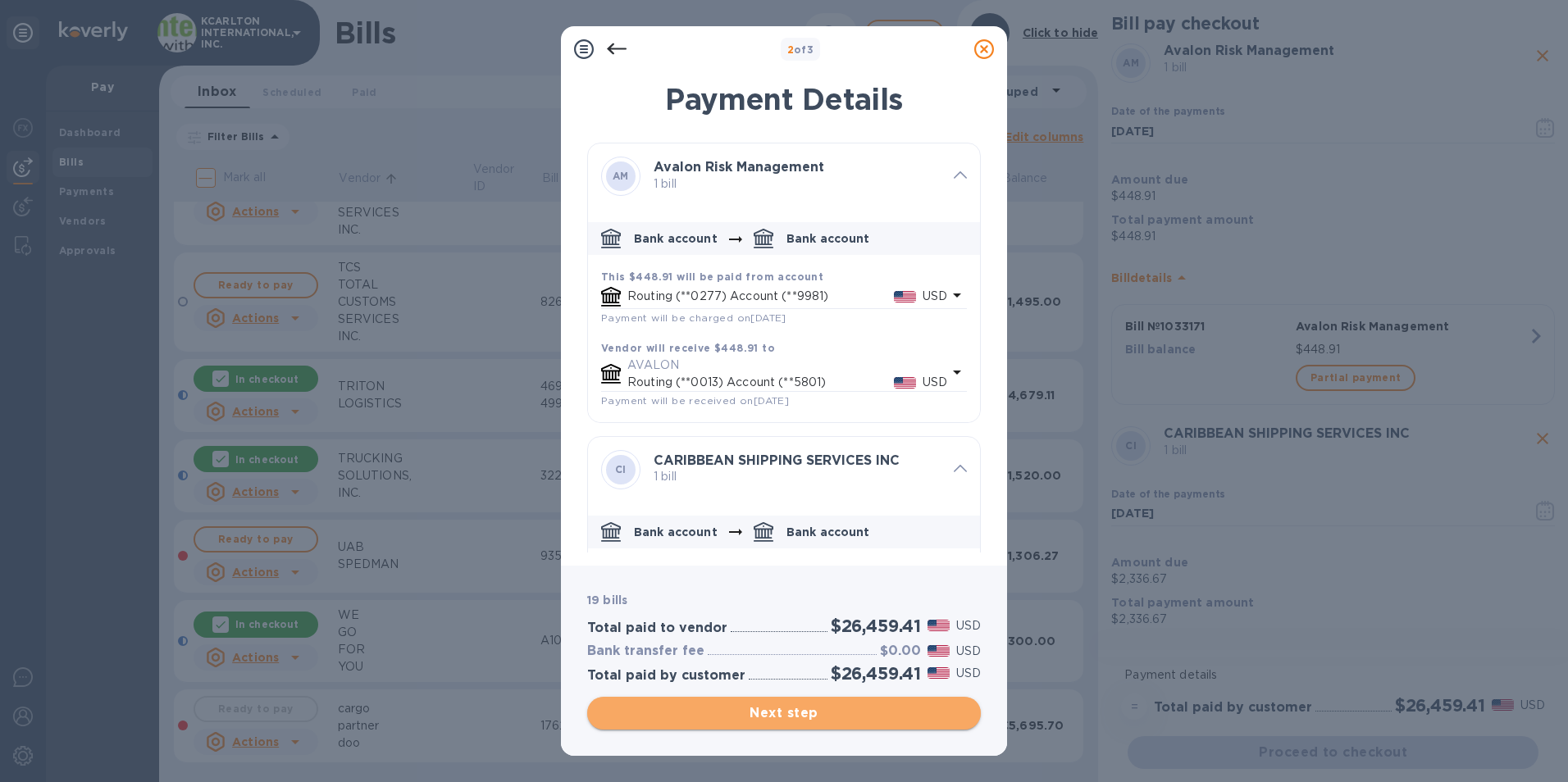
click at [775, 715] on span "Next step" at bounding box center [783, 713] width 367 height 19
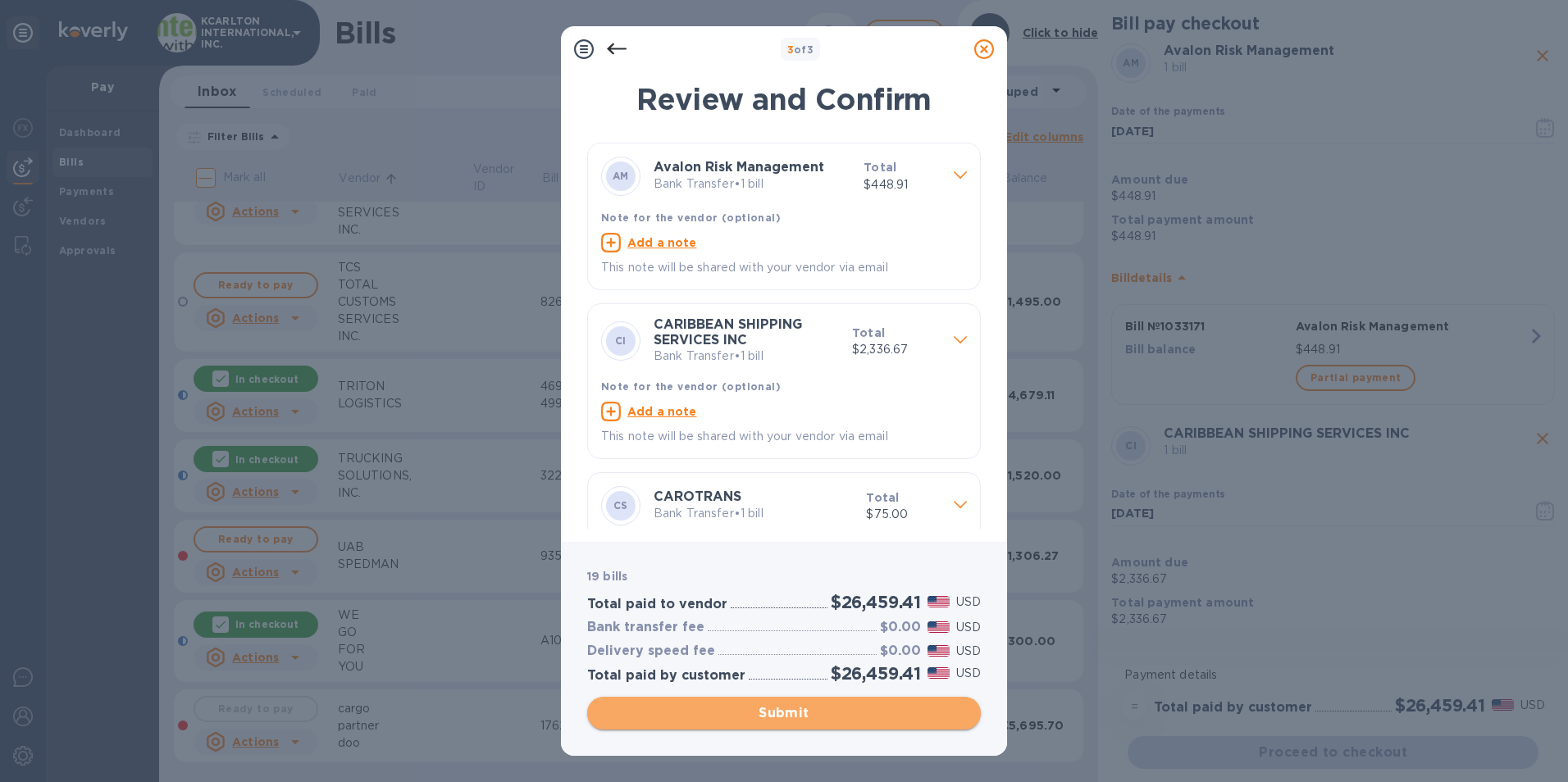
click at [702, 721] on span "Submit" at bounding box center [783, 713] width 367 height 19
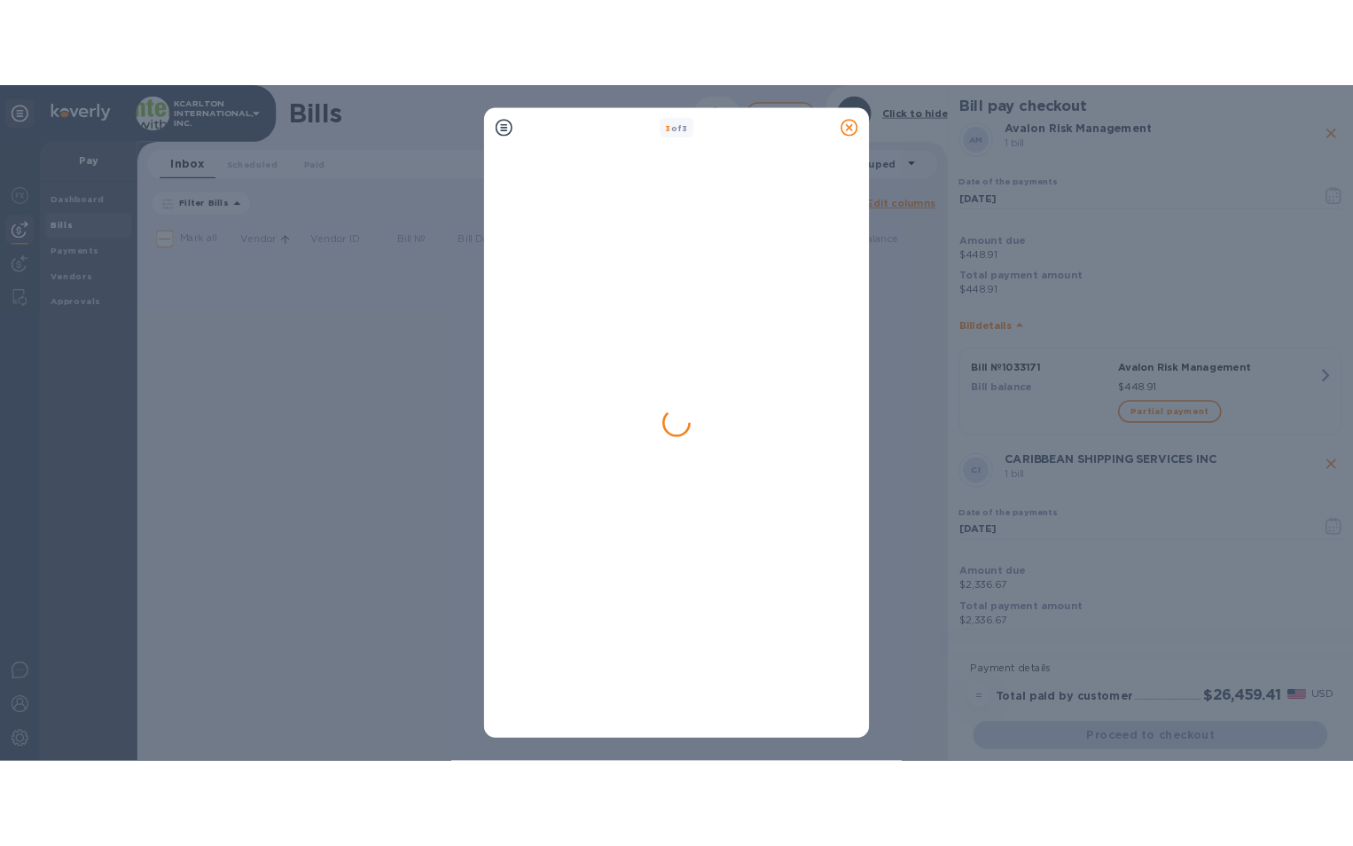
scroll to position [0, 0]
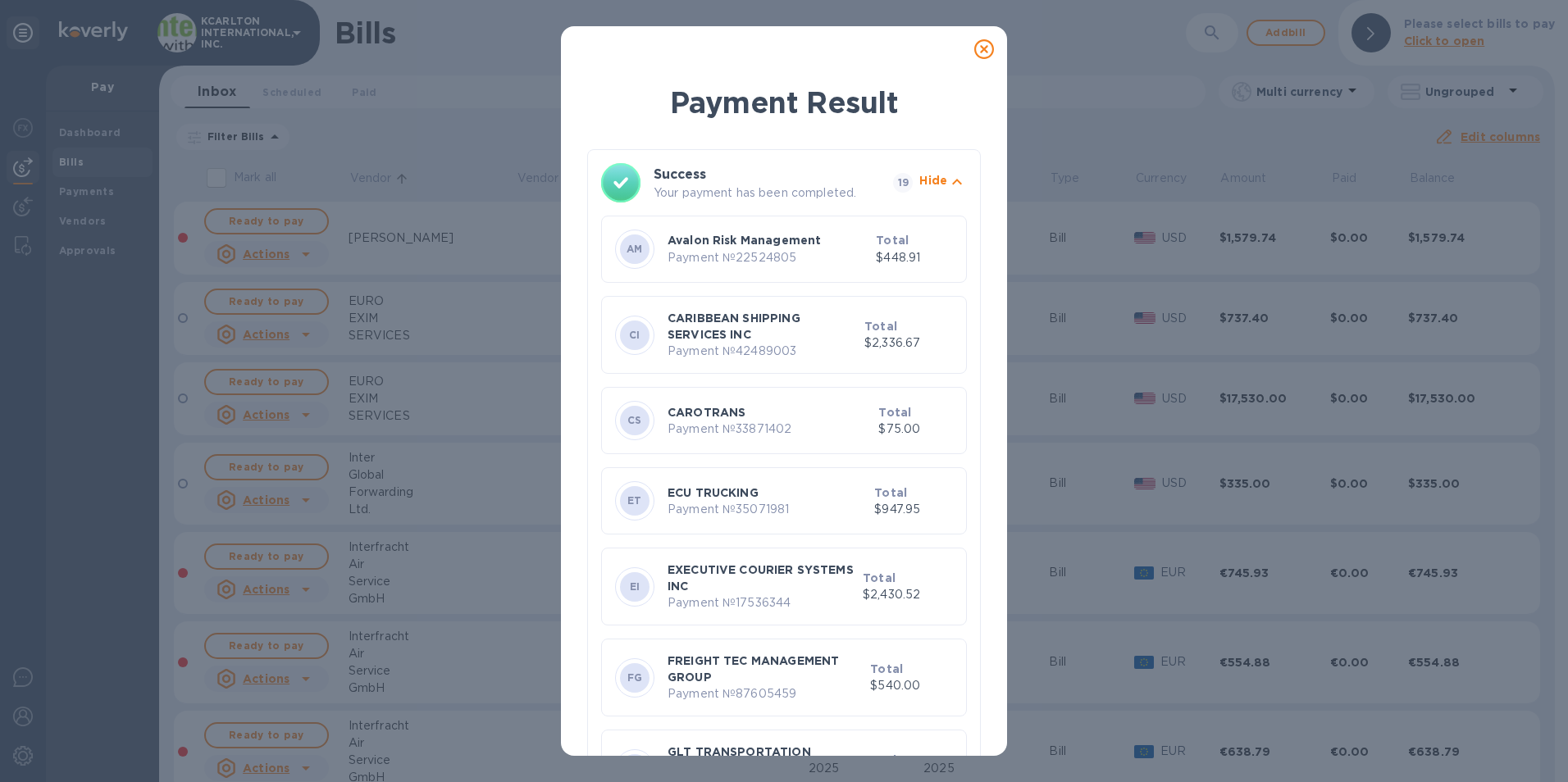
drag, startPoint x: 989, startPoint y: 42, endPoint x: 248, endPoint y: 151, distance: 749.0
click at [989, 42] on icon at bounding box center [984, 49] width 19 height 19
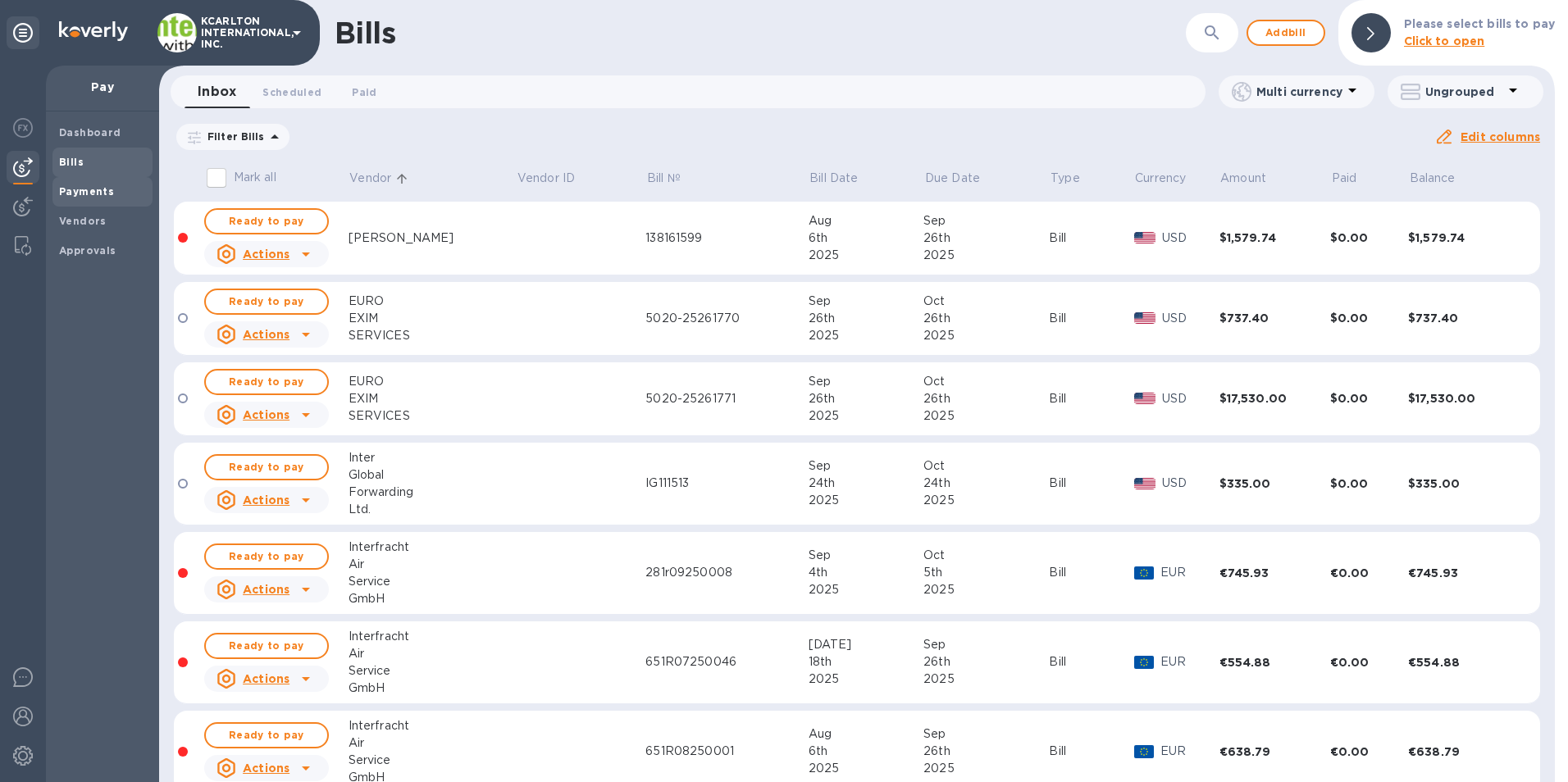
click at [98, 184] on span "Payments" at bounding box center [86, 192] width 55 height 17
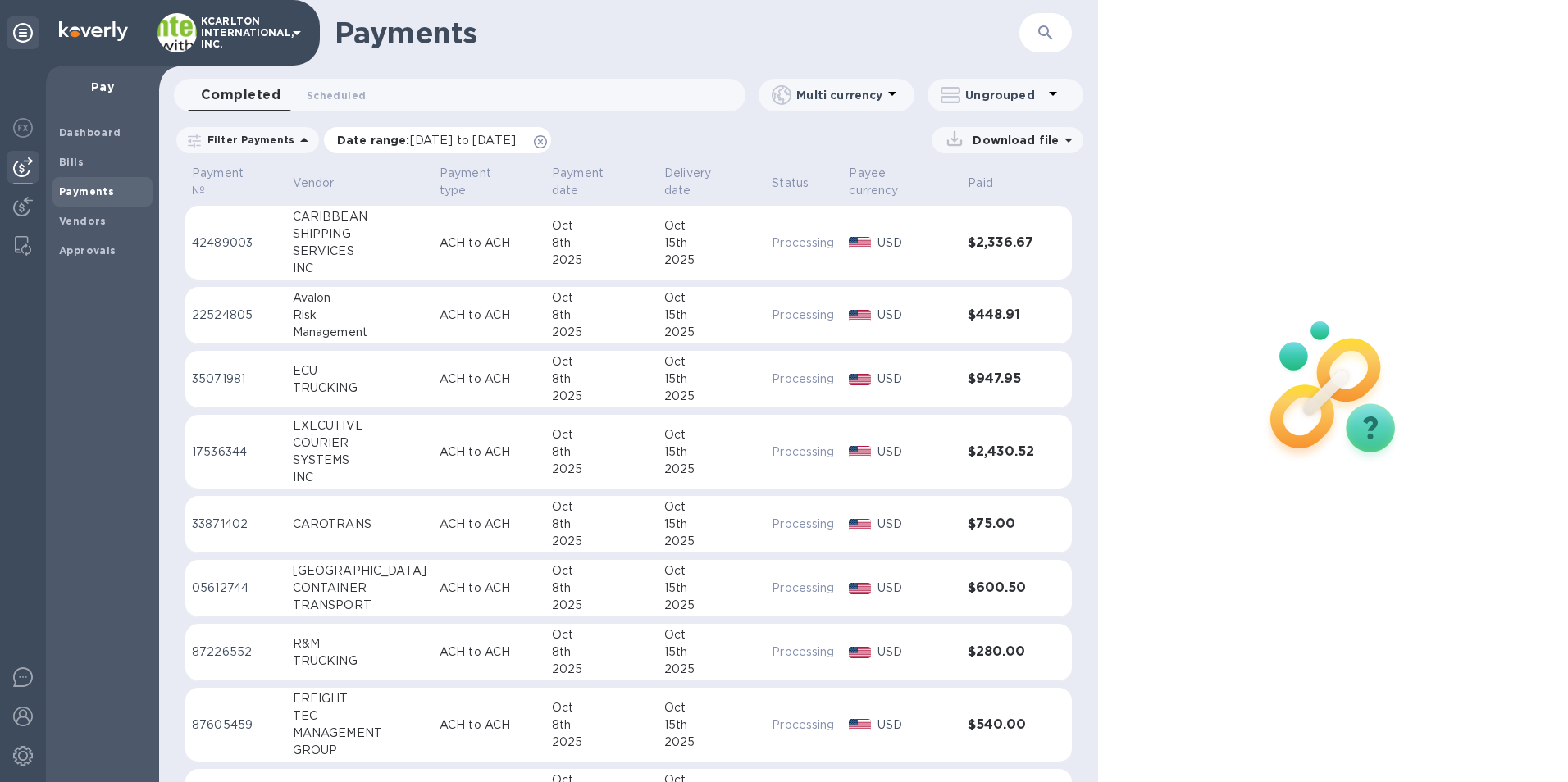
click at [453, 136] on span "[DATE] to [DATE]" at bounding box center [462, 141] width 105 height 13
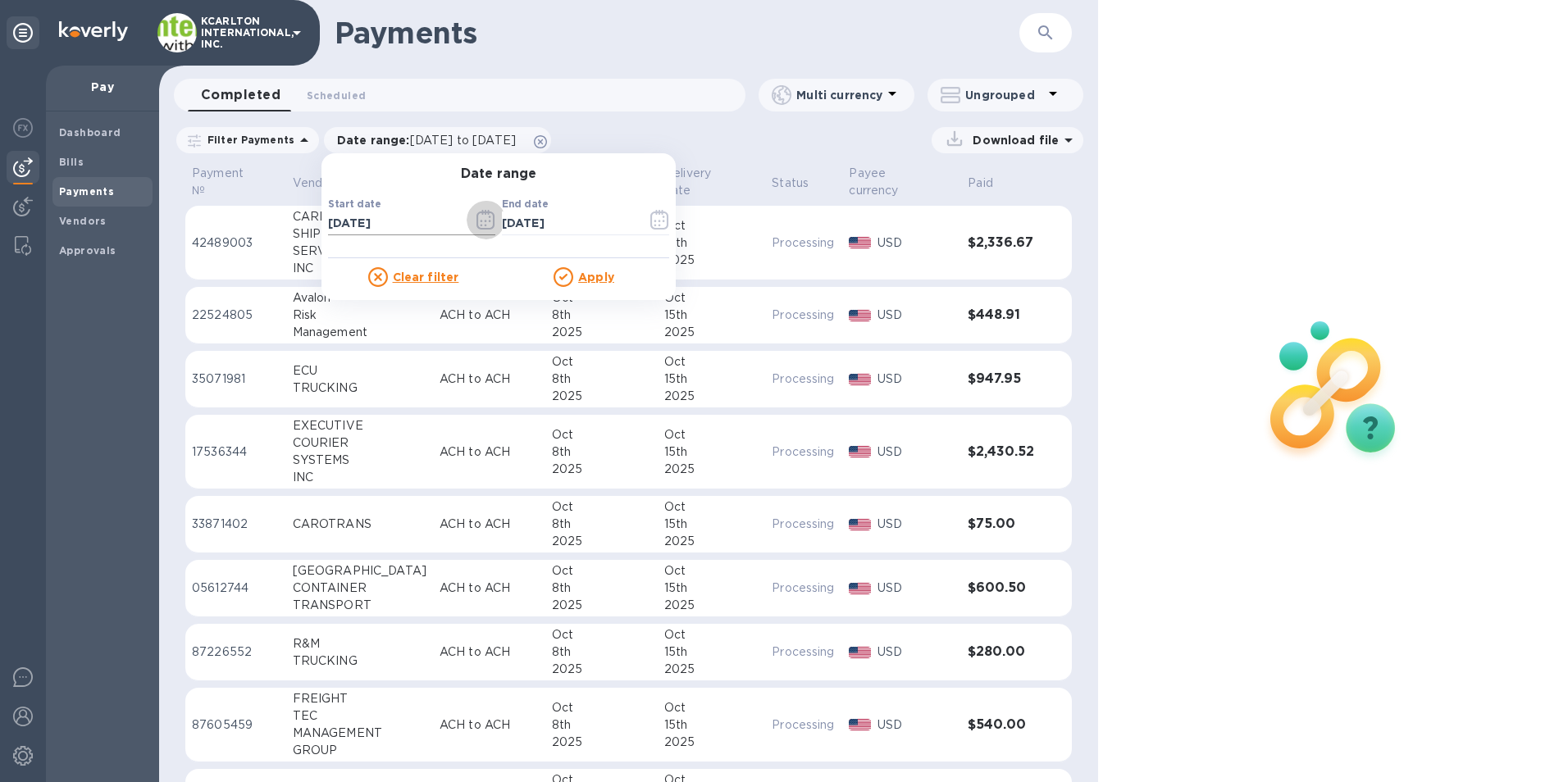
click at [476, 225] on icon "button" at bounding box center [485, 219] width 18 height 19
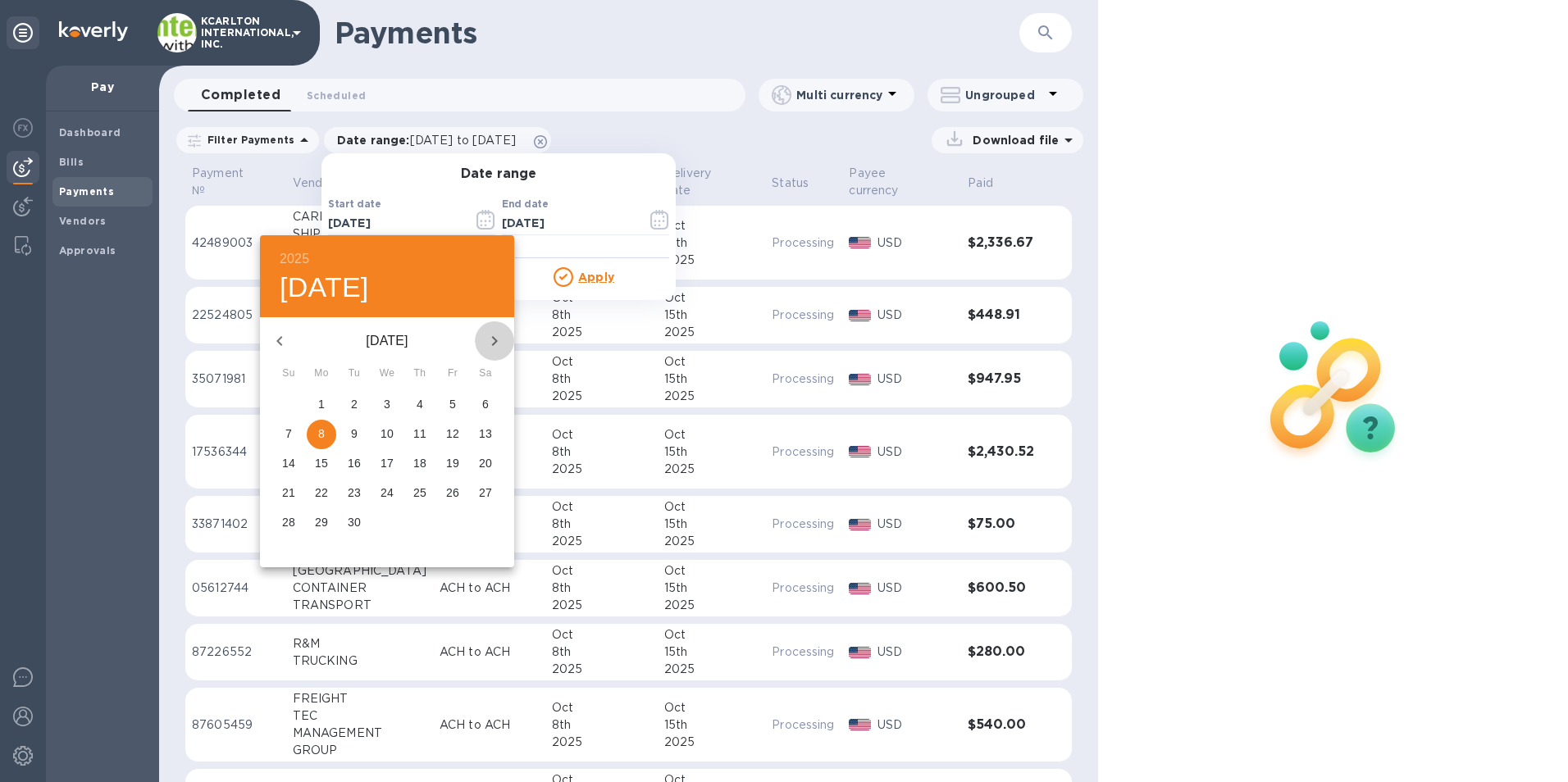
click at [503, 338] on icon "button" at bounding box center [494, 340] width 19 height 19
click at [390, 431] on span "8" at bounding box center [387, 434] width 30 height 17
type input "[DATE]"
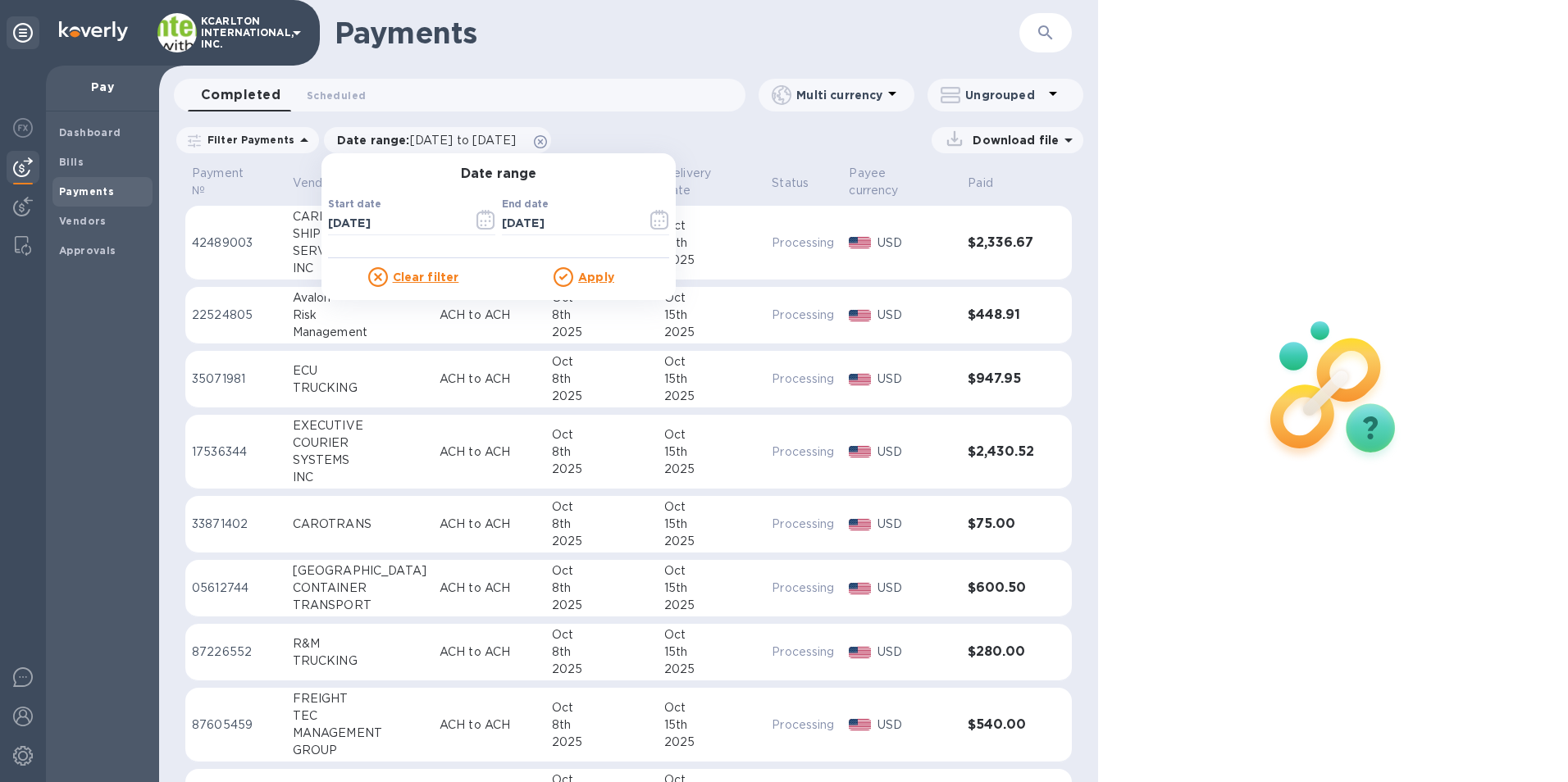
click at [583, 274] on u "Apply" at bounding box center [595, 277] width 36 height 13
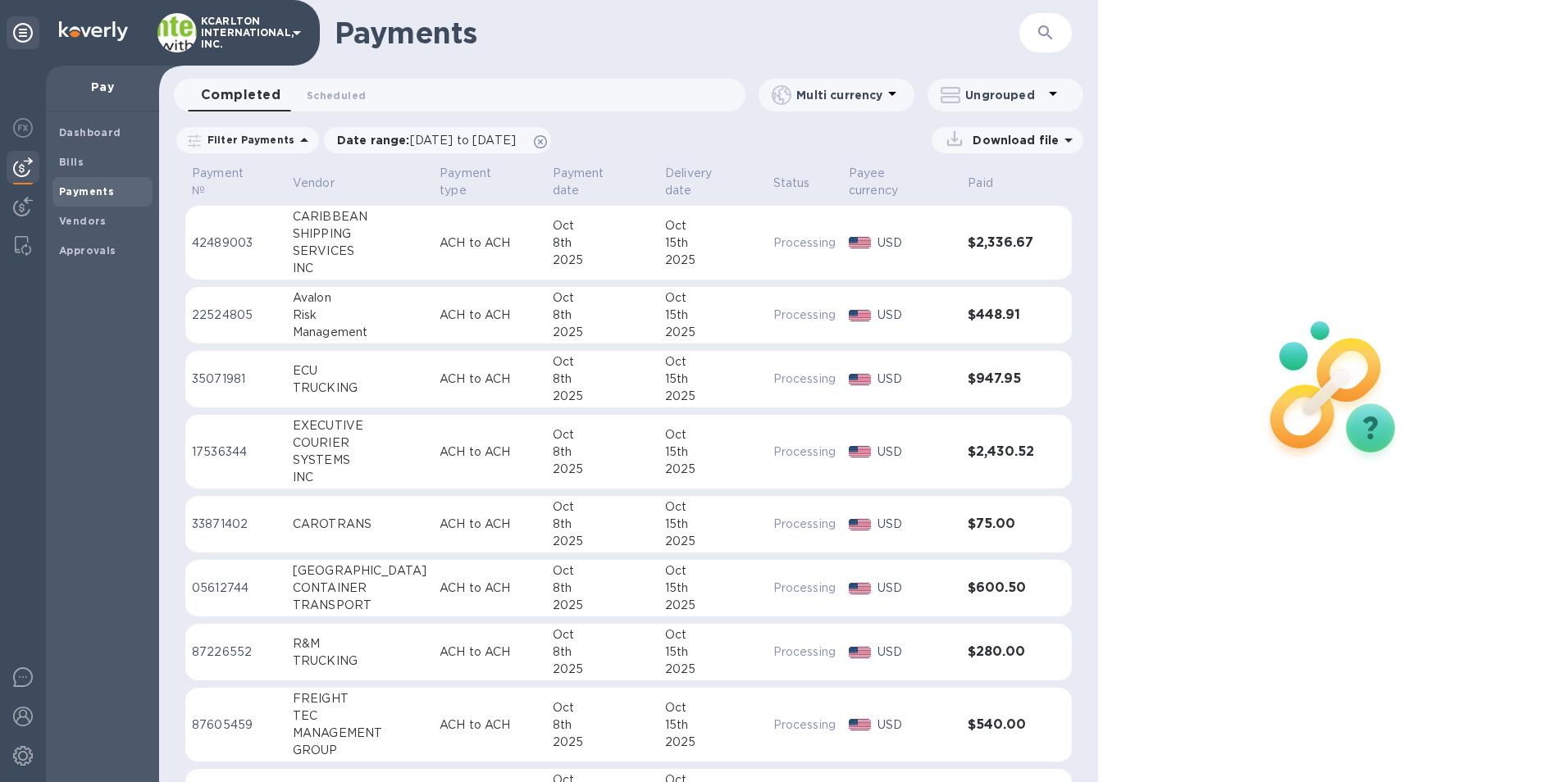
click at [987, 138] on p "Download file" at bounding box center [1012, 141] width 92 height 17
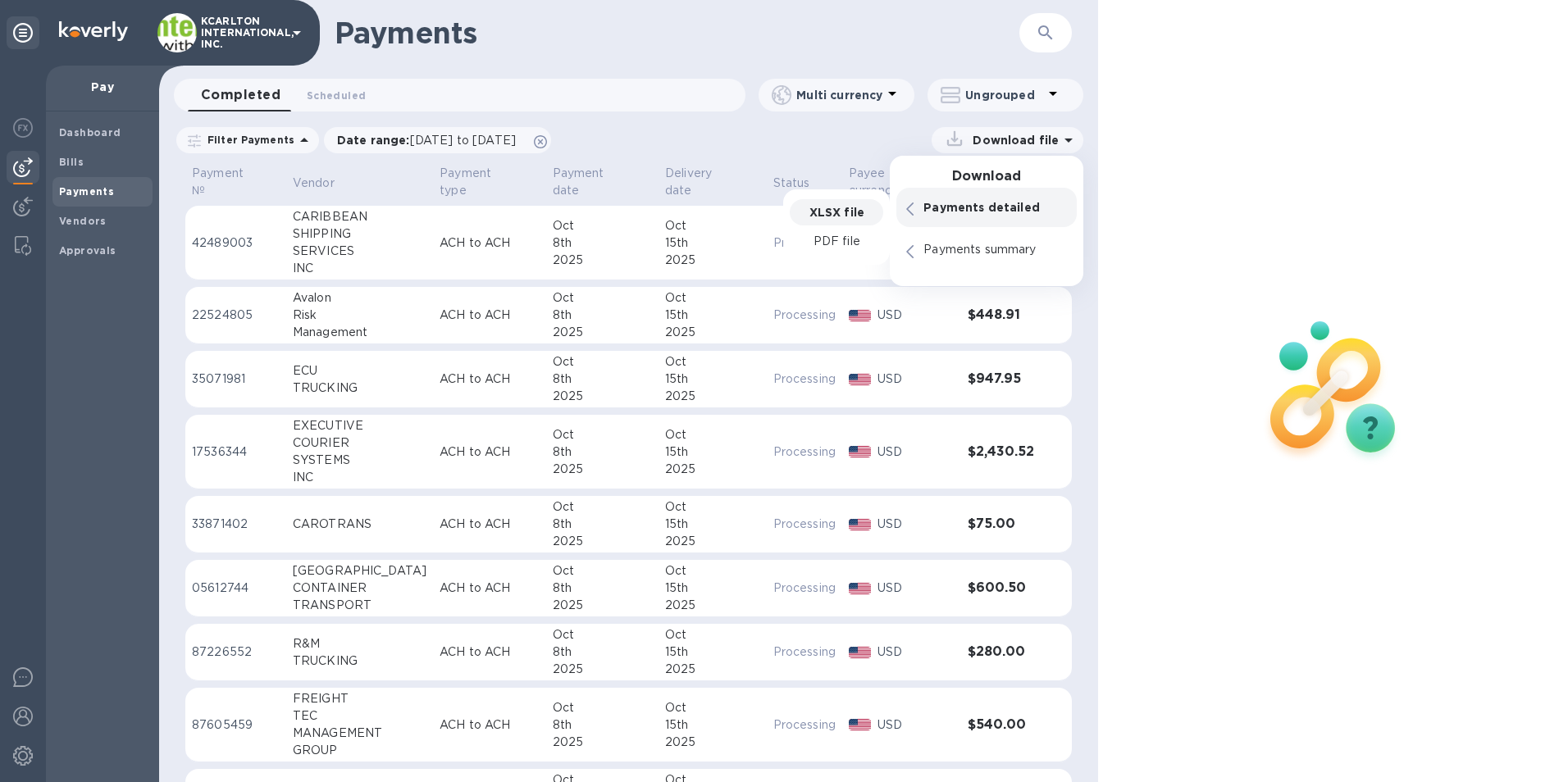
click at [865, 214] on div "XLSX file" at bounding box center [836, 212] width 93 height 26
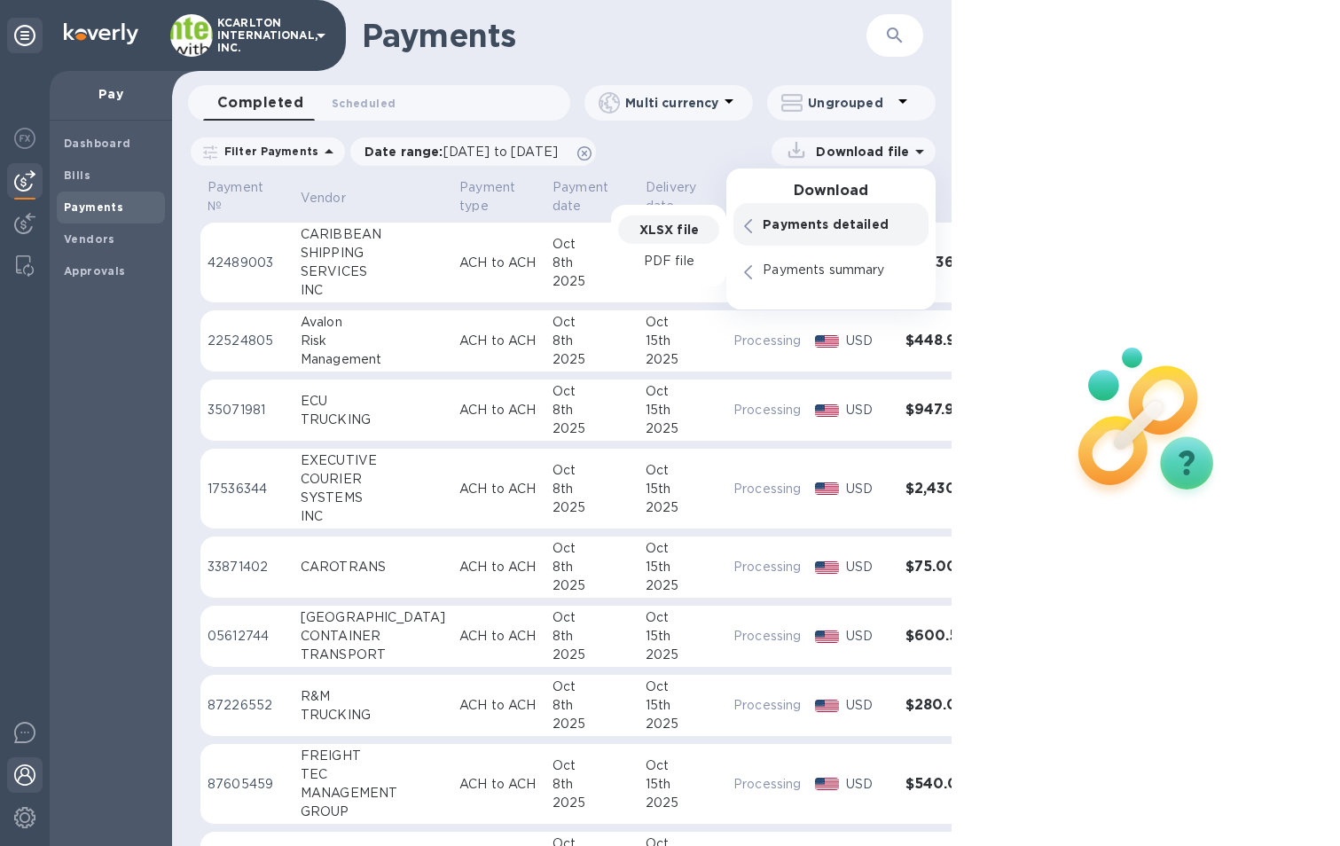
click at [20, 775] on img at bounding box center [24, 774] width 21 height 21
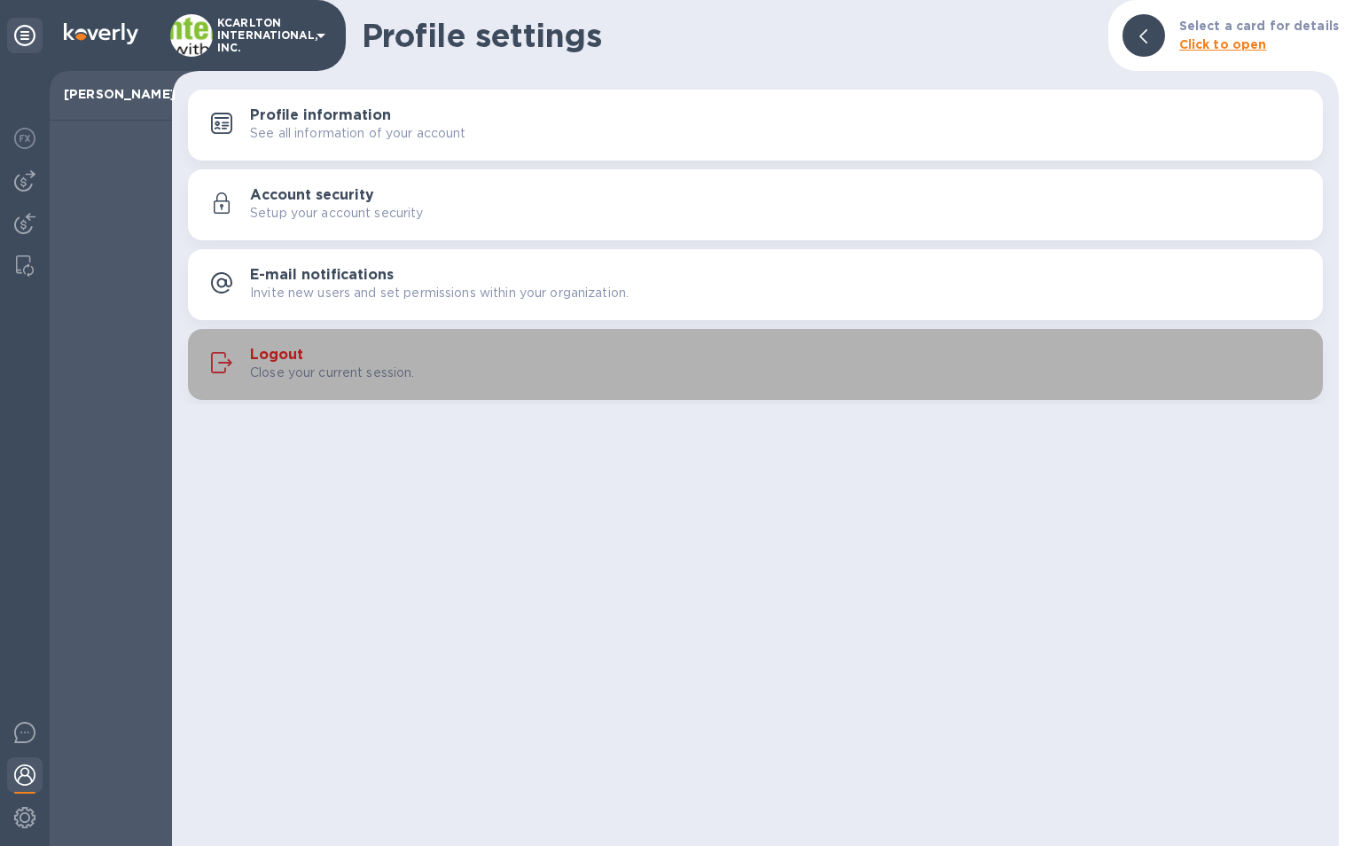
click at [346, 349] on div "Logout Close your current session." at bounding box center [779, 364] width 1059 height 35
